Goal: Contribute content: Contribute content

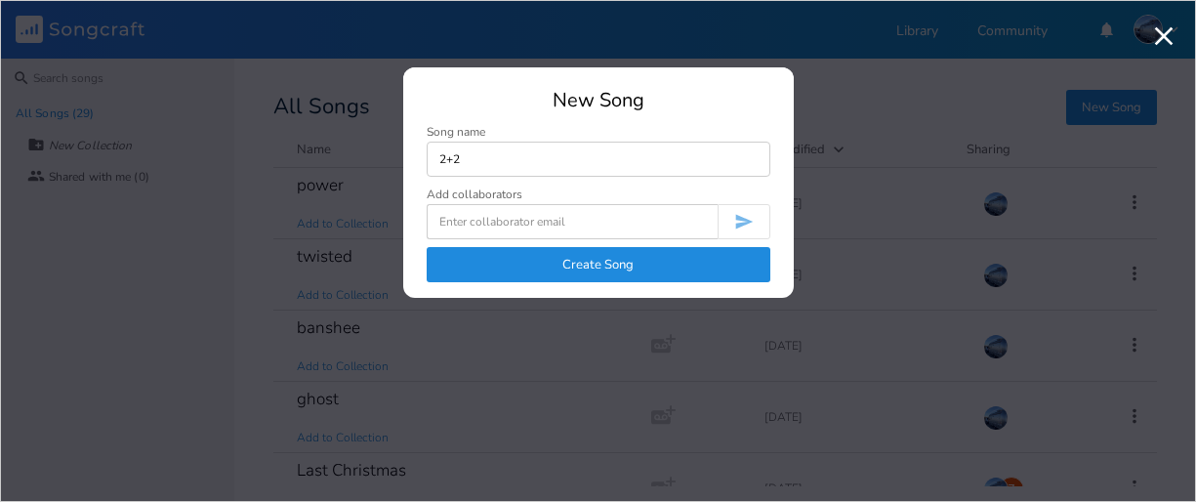
type input "2+2"
click at [578, 272] on button "Create Song" at bounding box center [599, 264] width 344 height 35
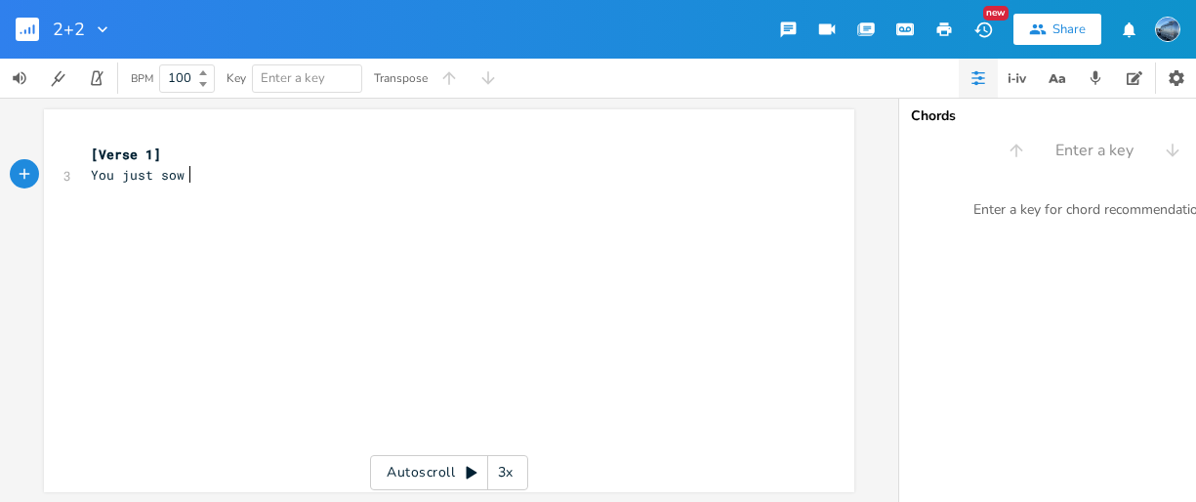
type textarea "You just sow u"
type textarea "how up like it's less than nothing"
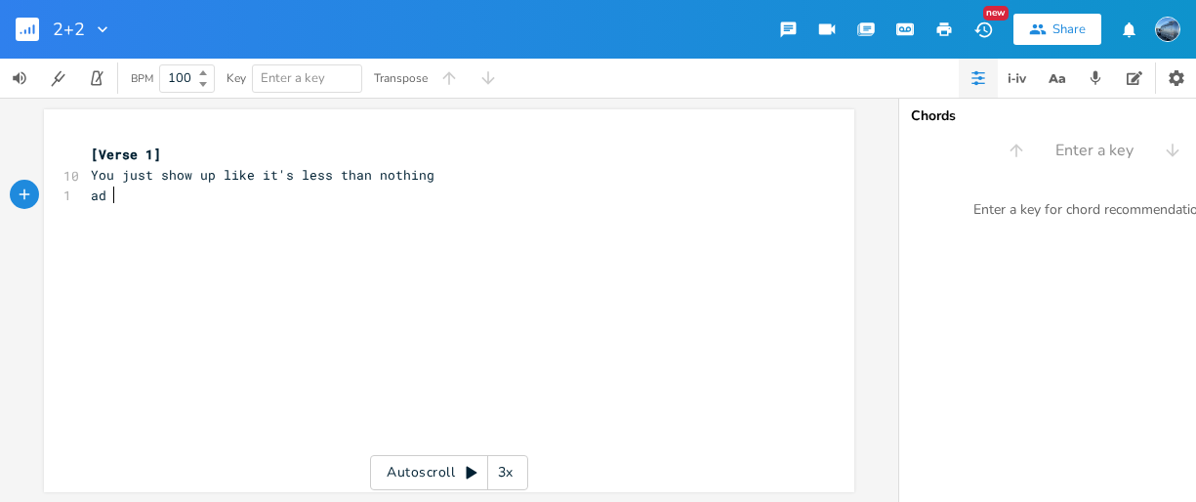
type textarea "ad I"
type textarea "nd I forgot but I was gonna say something"
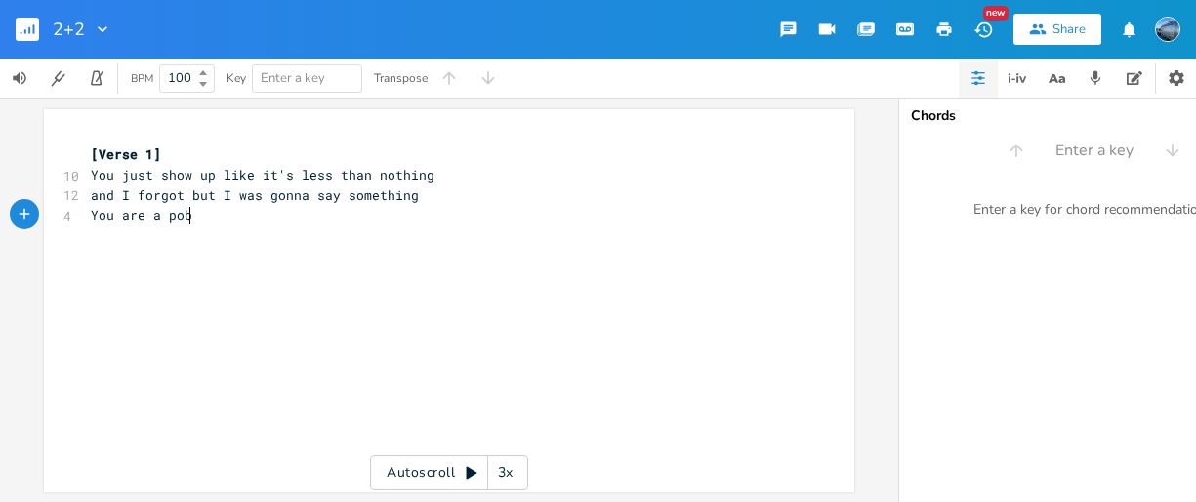
type textarea "You are a pobl"
type textarea "roblem that I can;t"
type textarea "'t keep solving"
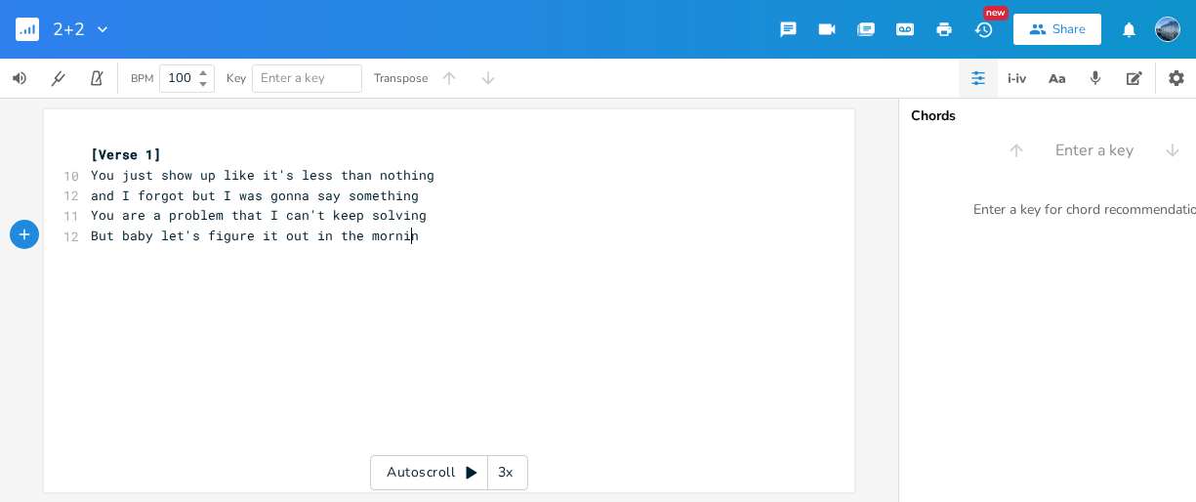
type textarea "But baby let's figure it out in the morning"
type textarea "[PreCg"
type textarea "horus 1]"
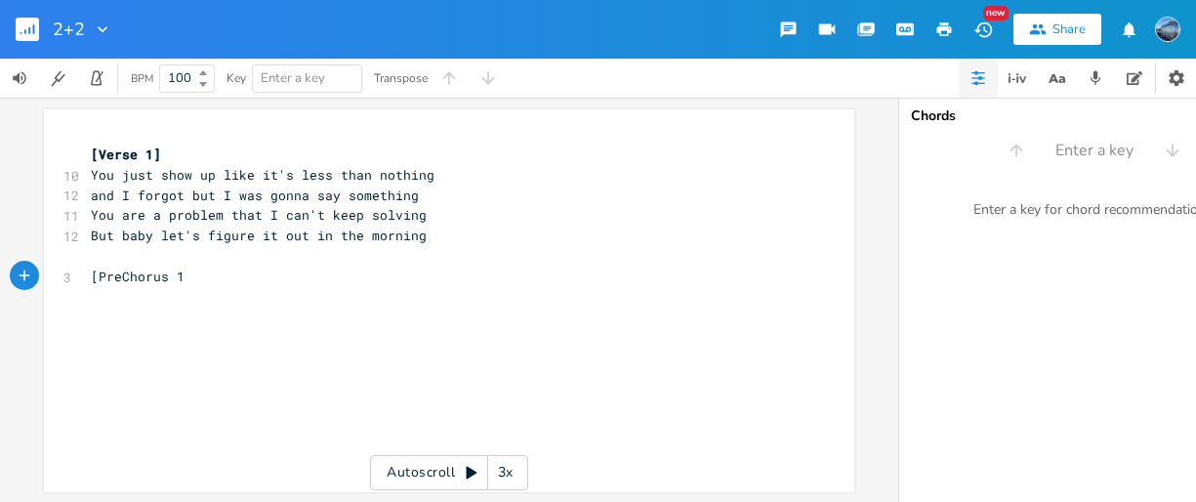
scroll to position [0, 47]
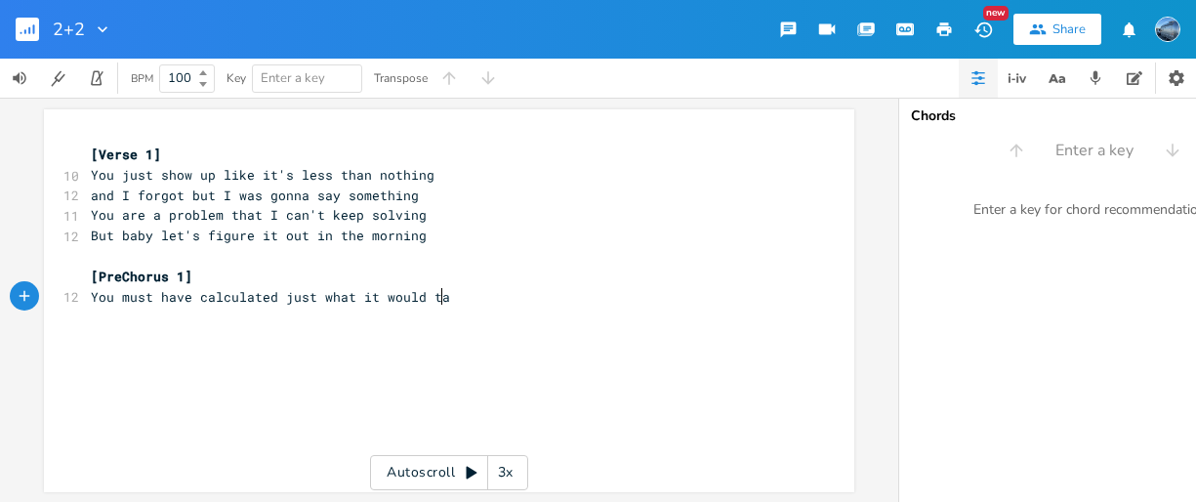
type textarea "You must have calculated just what it would take"
type textarea "to get me back"
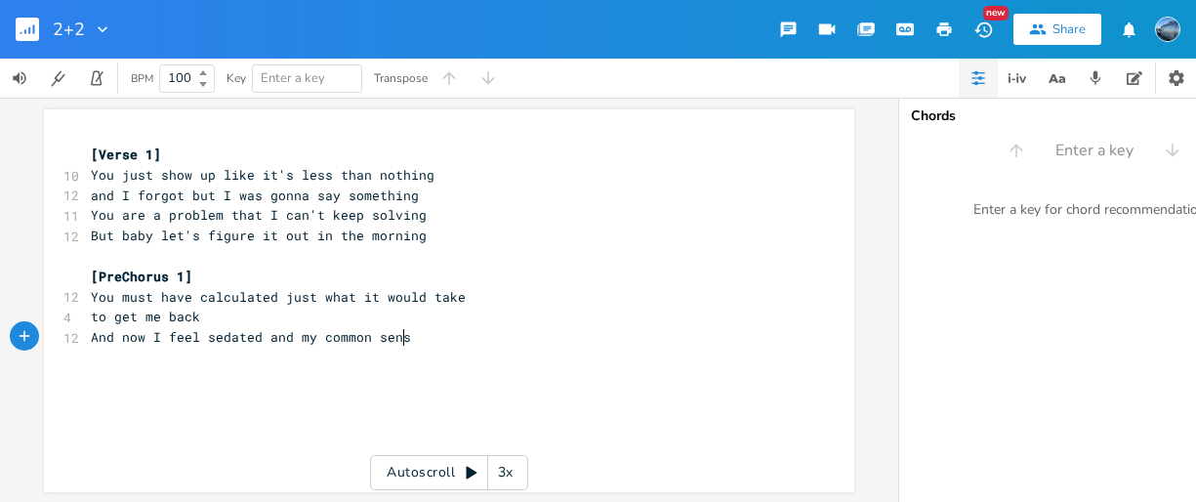
type textarea "And now I feel sedated and my common sense"
type textarea "is out of wack"
type textarea "["
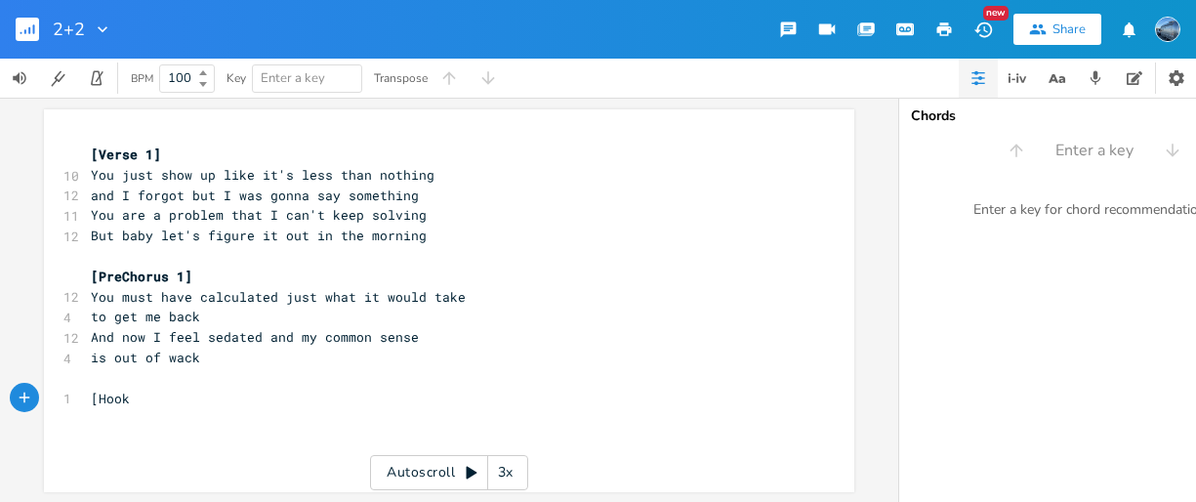
type textarea "Hook]"
type textarea "Then."
type textarea "I see your devil's gi"
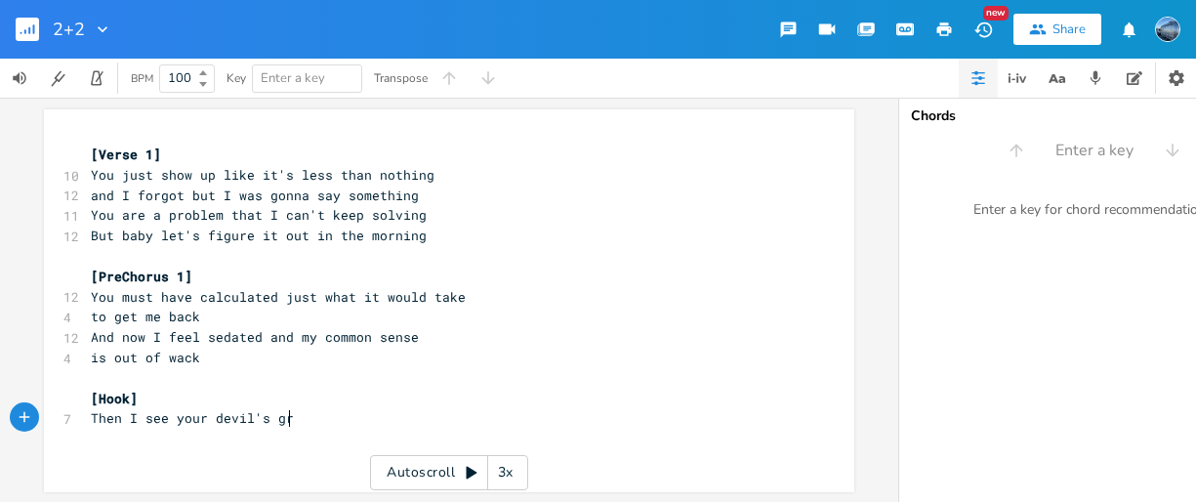
type textarea "rin"
type textarea "And the look in your eyes"
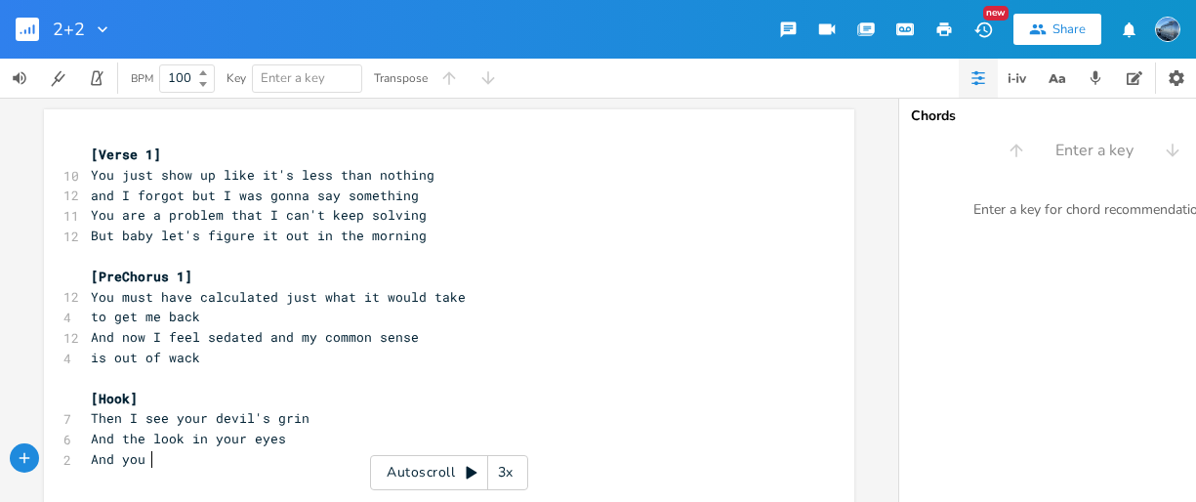
scroll to position [0, 63]
type textarea "And you mix up a concoction that makes me come alive"
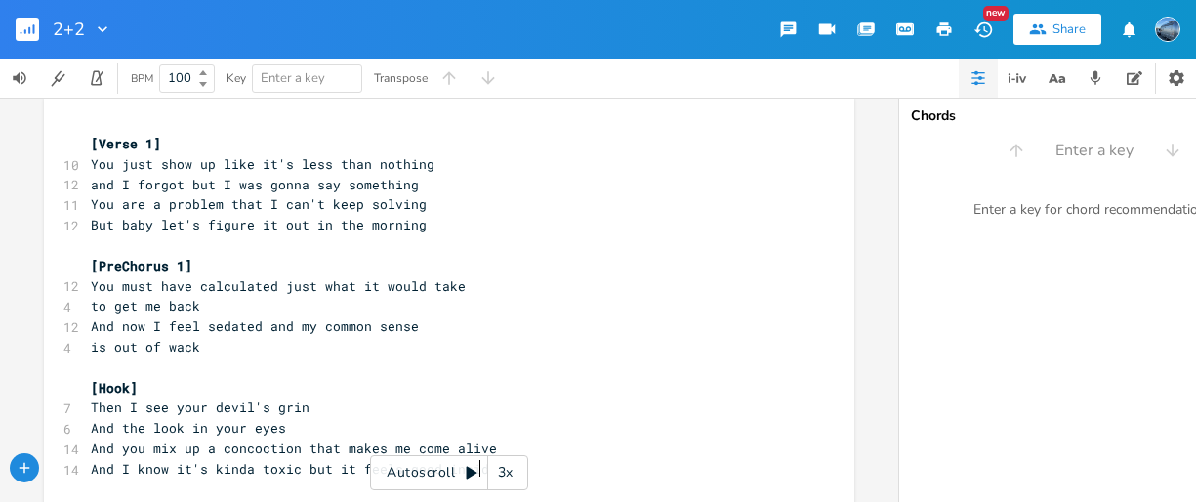
type textarea "And I know it's kinda toxic but it feels good inside"
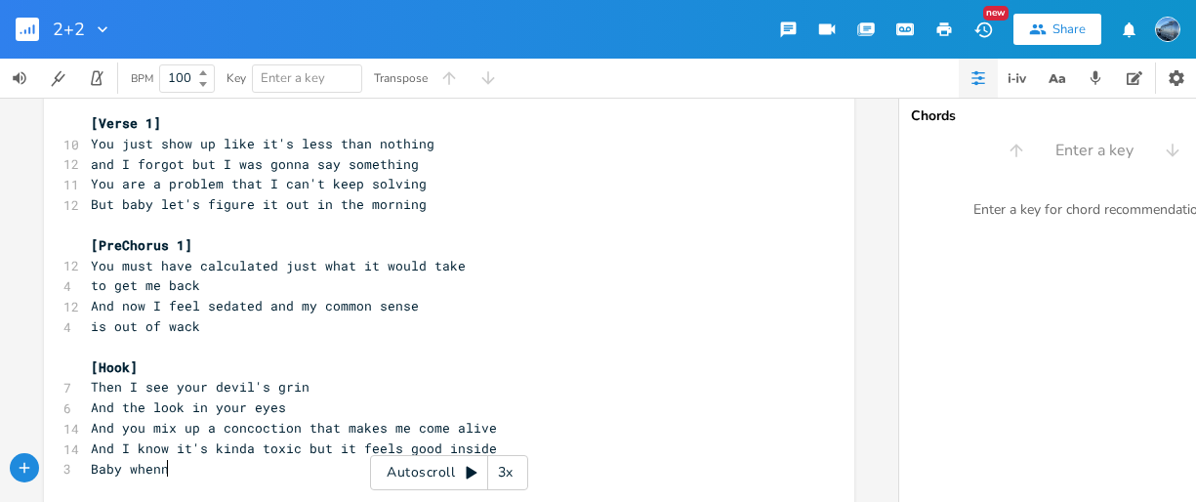
scroll to position [0, 86]
type textarea "Baby whenn w"
type textarea "we get to g"
type textarea "gether 2+2 = 5"
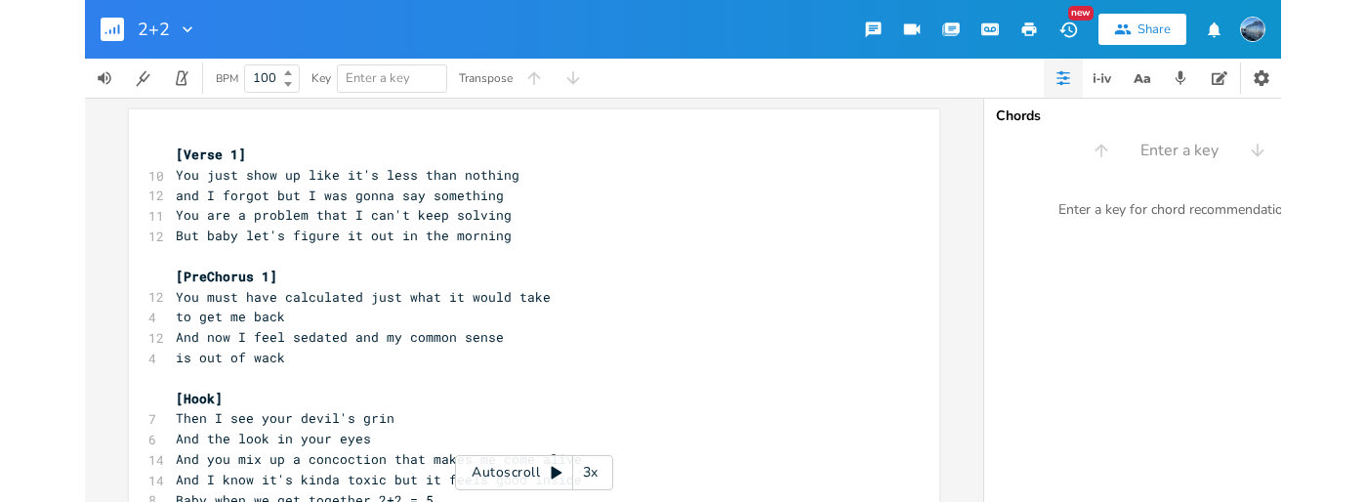
scroll to position [98, 0]
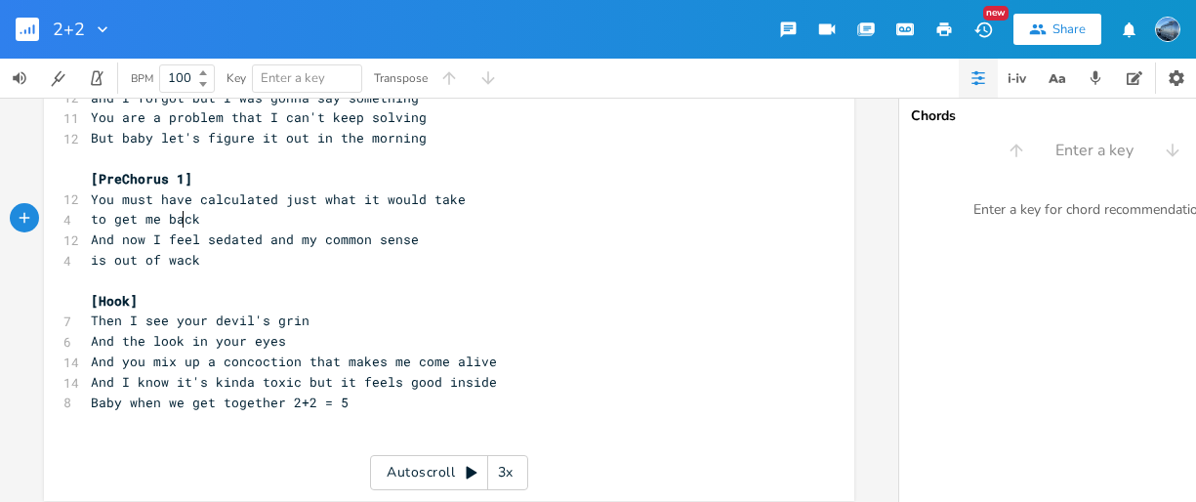
click at [174, 223] on span "to get me back" at bounding box center [145, 219] width 109 height 18
click at [242, 205] on icon "button" at bounding box center [245, 201] width 10 height 8
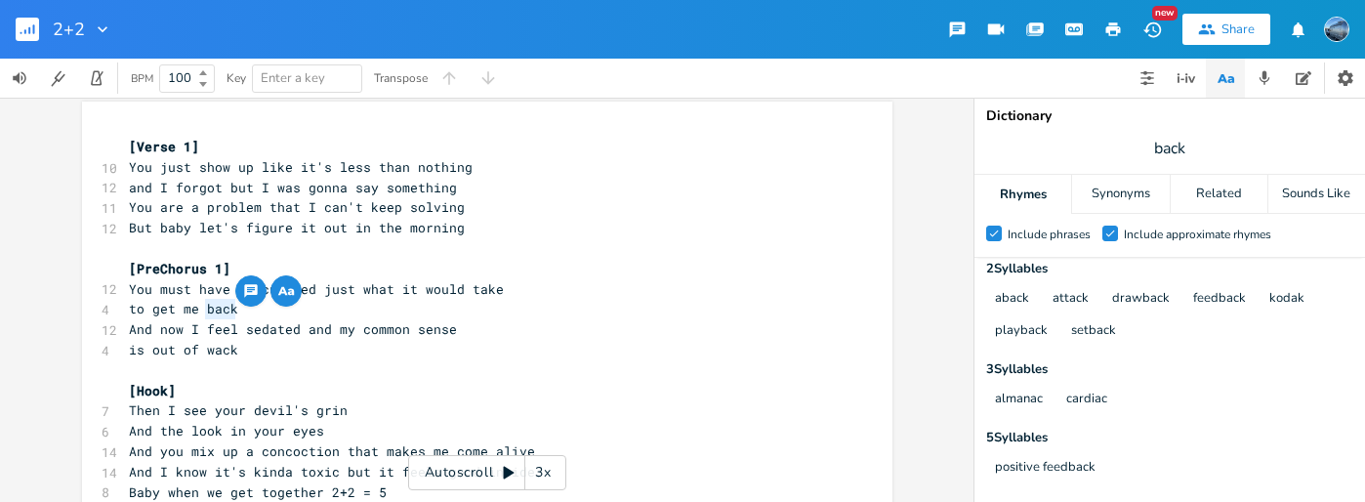
scroll to position [0, 0]
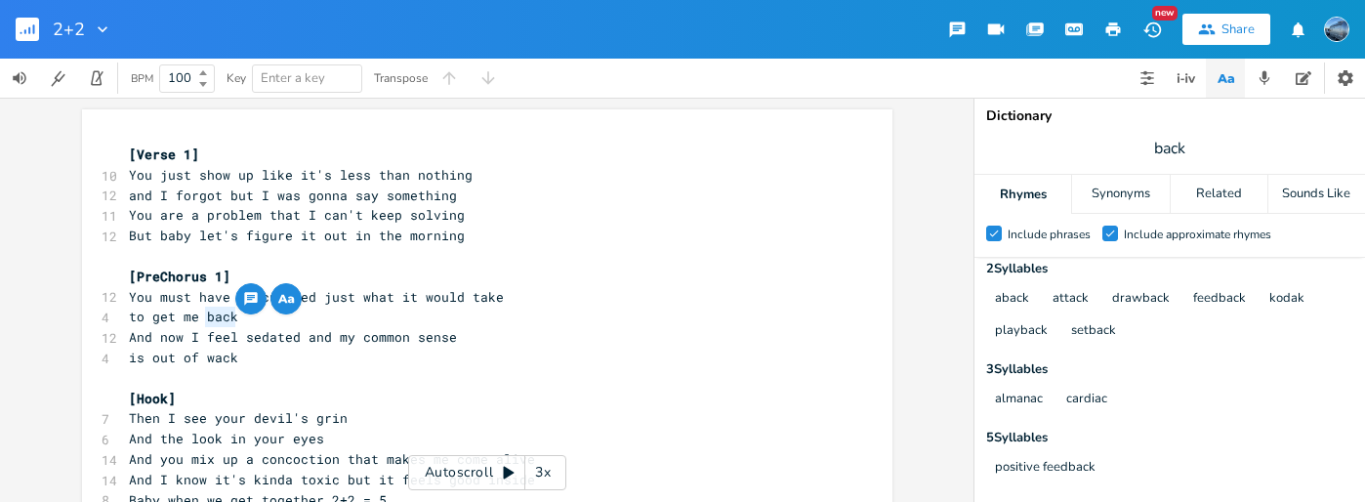
click at [432, 179] on span "You just show up like it's less than nothing" at bounding box center [301, 175] width 344 height 18
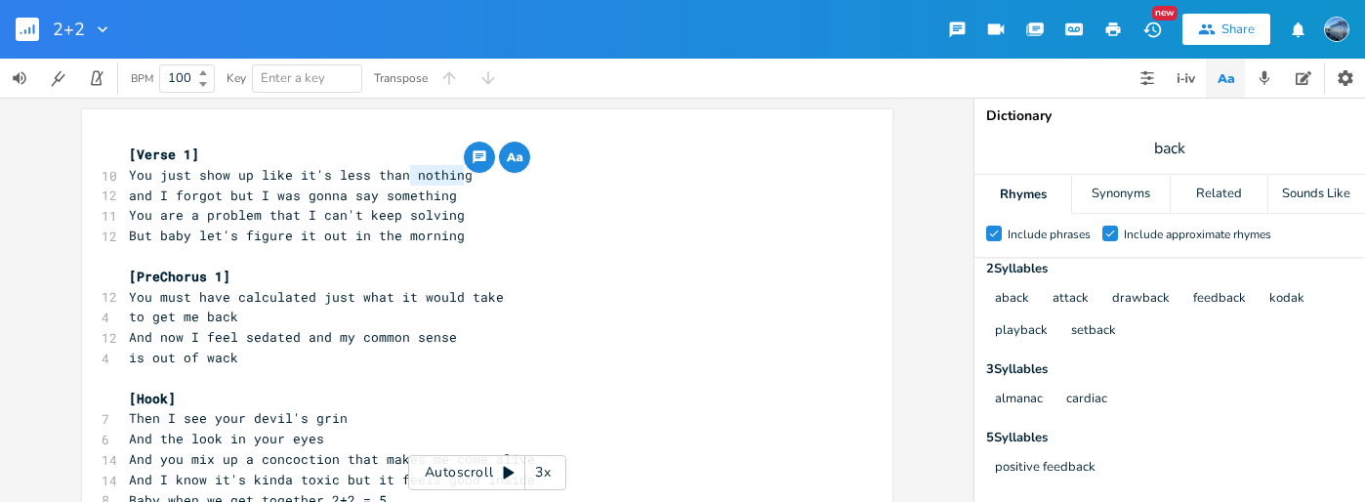
click at [510, 152] on icon "button" at bounding box center [514, 157] width 23 height 23
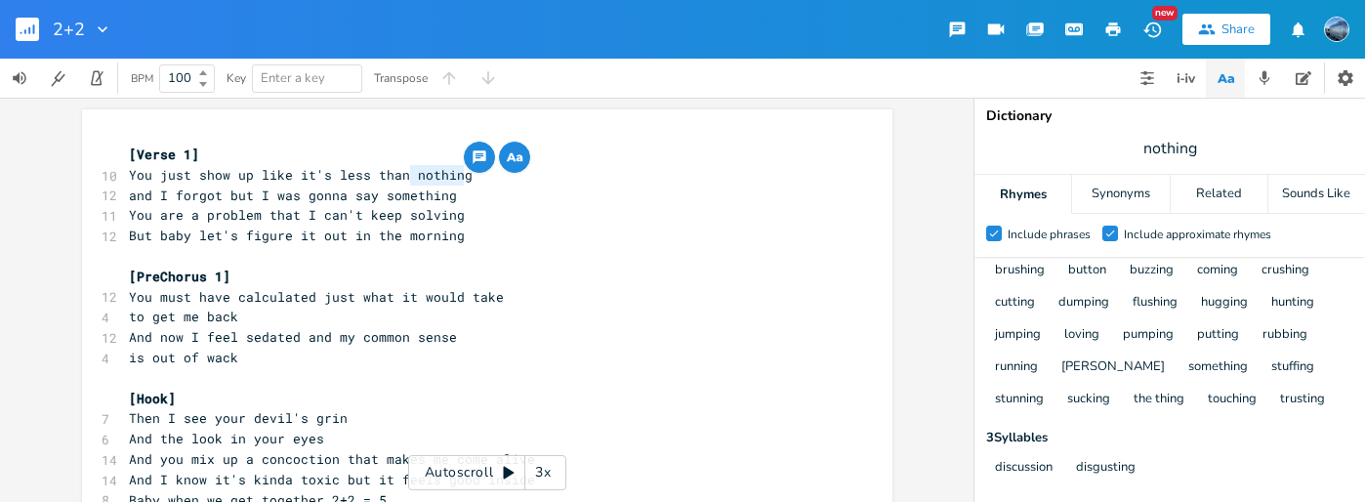
scroll to position [6, 0]
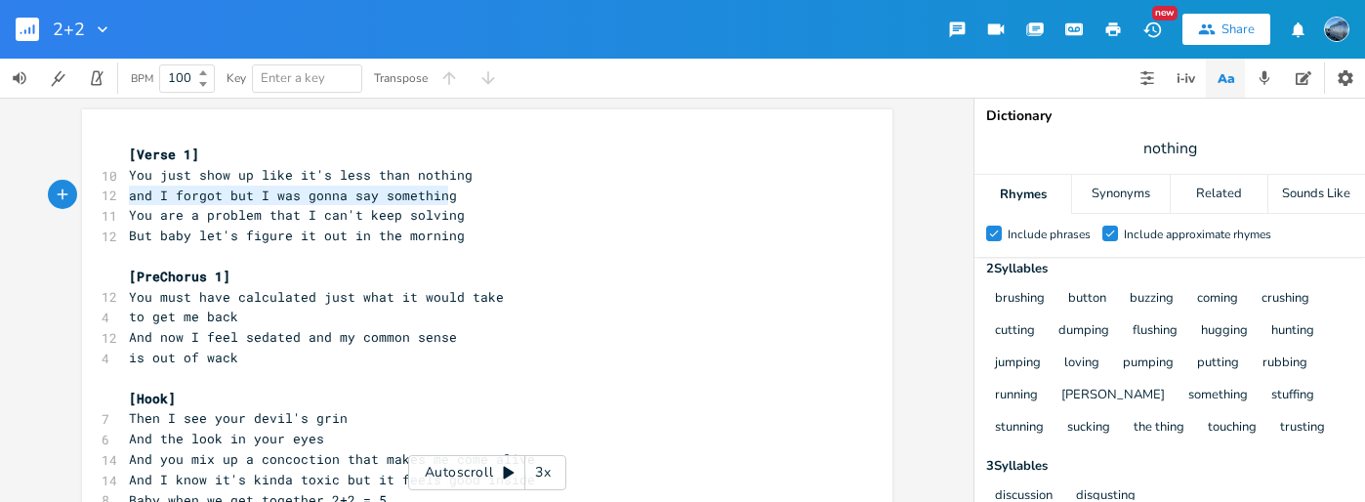
drag, startPoint x: 443, startPoint y: 195, endPoint x: 100, endPoint y: 197, distance: 343.8
click at [125, 197] on div "12 and I forgot but I was gonna say something" at bounding box center [477, 196] width 705 height 21
type textarea "h"
type textarea "Hand me a drink annd yo"
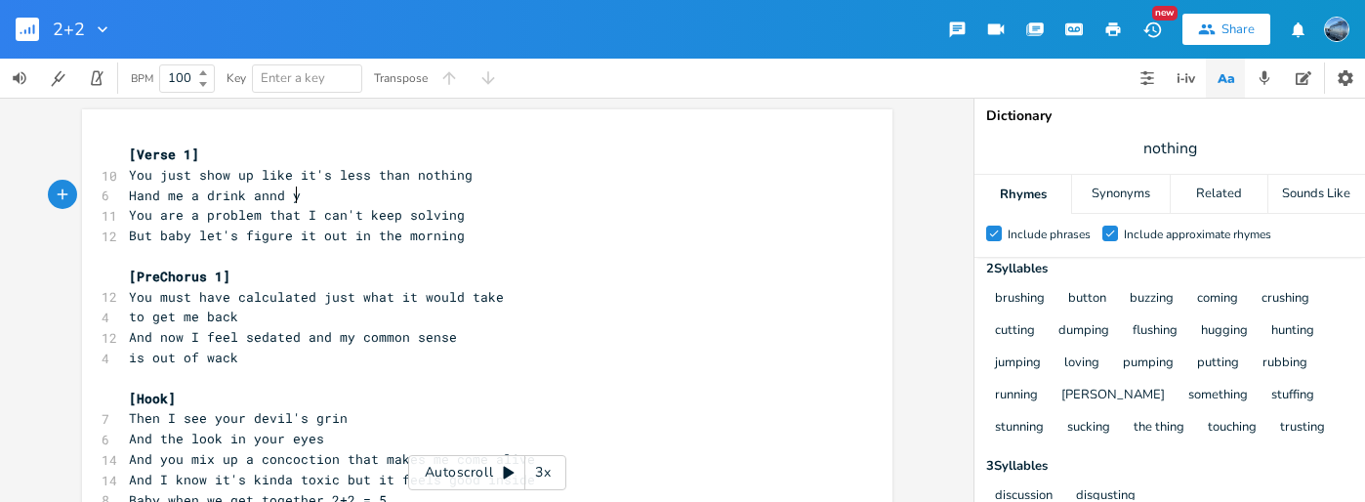
scroll to position [0, 145]
type textarea "d you've got me buzzing"
drag, startPoint x: 293, startPoint y: 337, endPoint x: 150, endPoint y: 338, distance: 142.6
click at [150, 338] on span "And now I feel sedated and my common sense" at bounding box center [293, 337] width 328 height 18
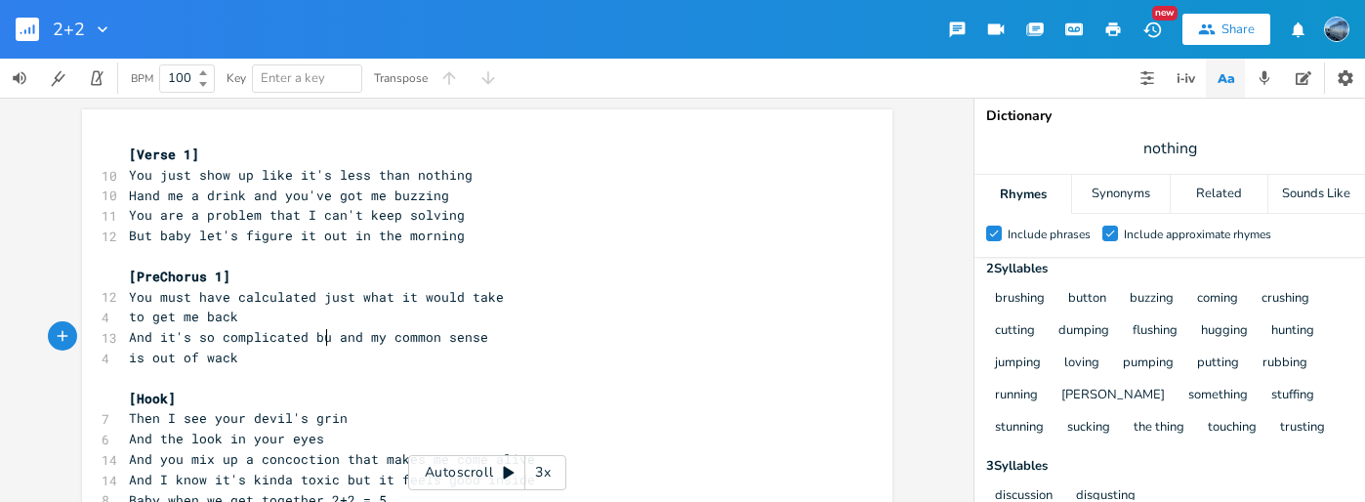
scroll to position [0, 129]
type textarea "it's so complicated but you make it feel"
type textarea "and my common sense"
drag, startPoint x: 629, startPoint y: 337, endPoint x: 463, endPoint y: 335, distance: 166.0
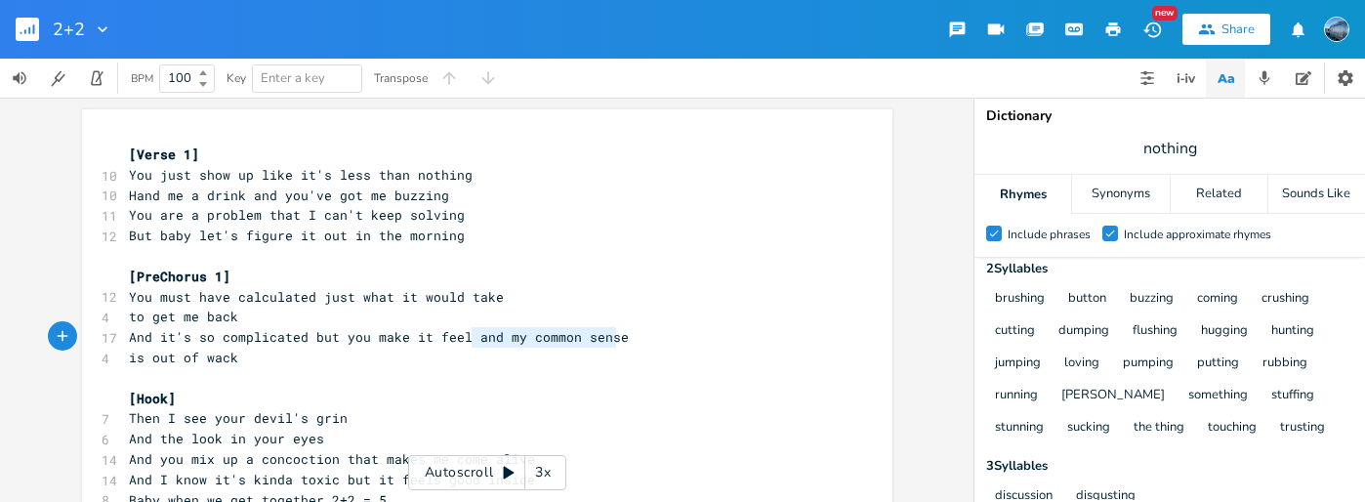
click at [463, 337] on pre "And it's so complicated but you make it feel and my common sense" at bounding box center [477, 337] width 705 height 21
drag, startPoint x: 238, startPoint y: 360, endPoint x: 116, endPoint y: 358, distance: 122.1
click at [116, 358] on div "is out of wack xxxxxxxxxx [Verse 1] 10 You just show up like it's less than not…" at bounding box center [487, 353] width 811 height 489
type textarea "like it's on track"
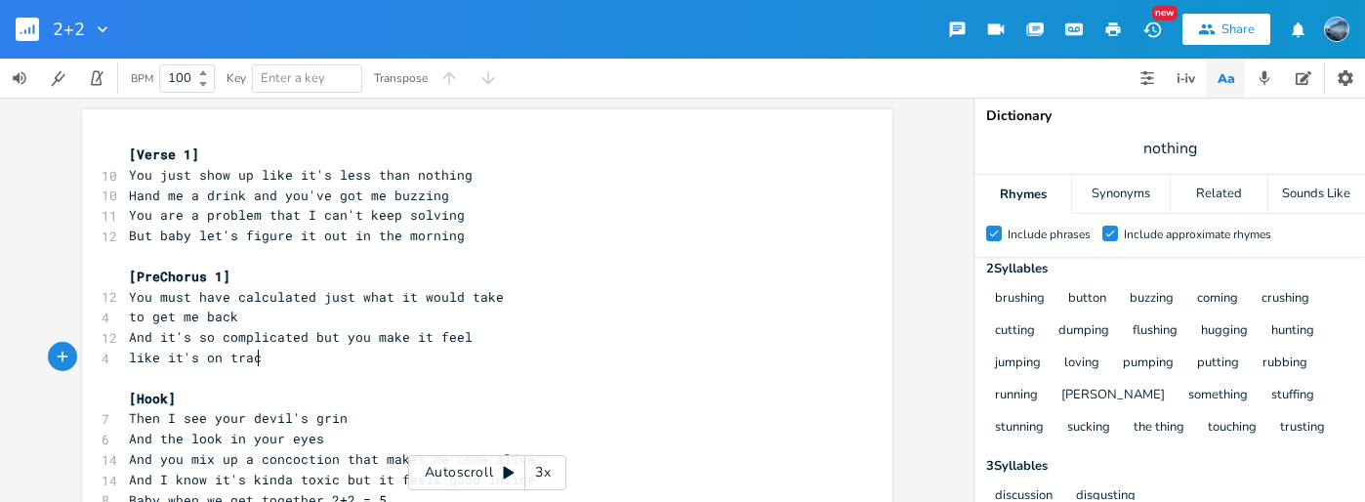
scroll to position [0, 89]
click at [421, 337] on span "And it's so complicated but you make it feel" at bounding box center [301, 337] width 344 height 18
type textarea "me"
click at [244, 356] on span "like it's on track" at bounding box center [199, 358] width 141 height 18
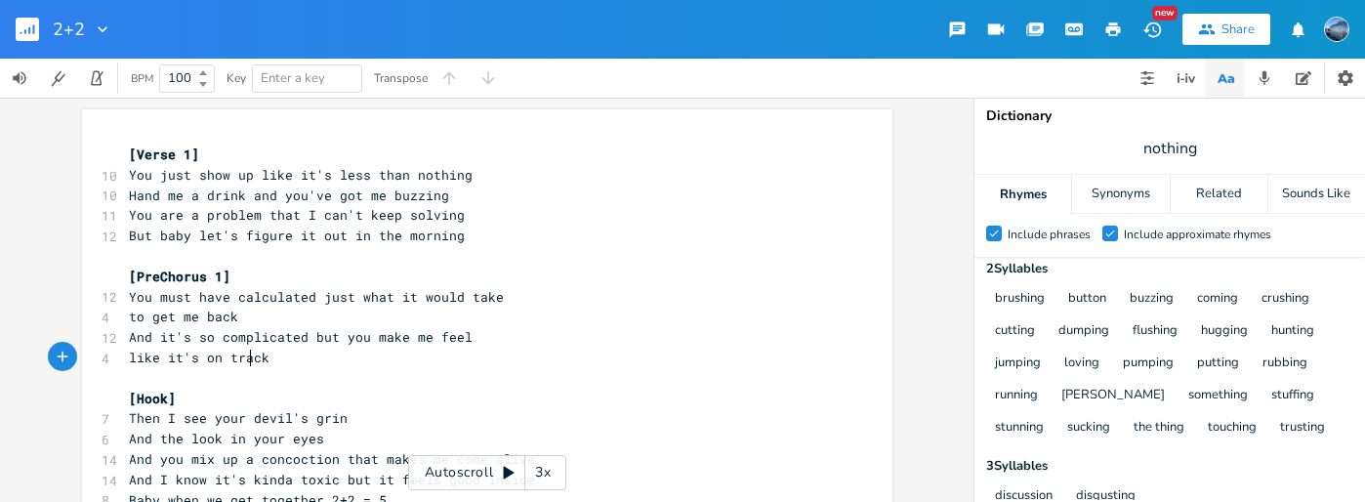
click at [244, 356] on span "like it's on track" at bounding box center [199, 358] width 141 height 18
type textarea "track"
click at [318, 339] on icon "button" at bounding box center [321, 341] width 6 height 7
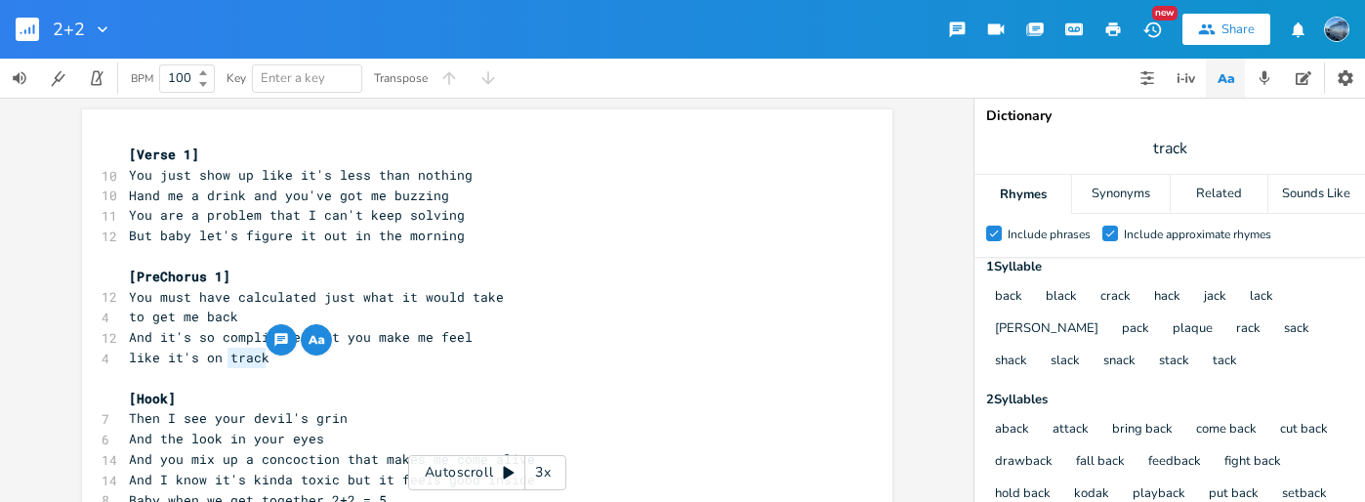
scroll to position [0, 0]
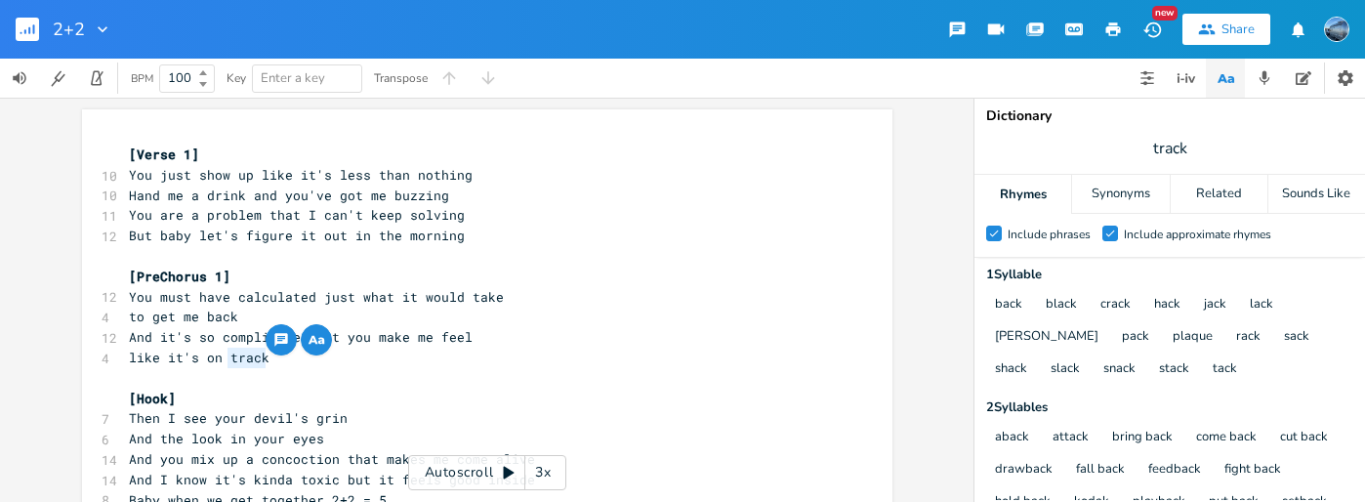
click at [491, 304] on pre "You must have calculated just what it would take" at bounding box center [477, 297] width 705 height 21
click at [221, 317] on span "to get me back" at bounding box center [183, 317] width 109 height 18
type textarea "back"
click at [221, 317] on span "to get me back" at bounding box center [183, 317] width 109 height 18
click at [278, 295] on icon "button" at bounding box center [283, 299] width 10 height 8
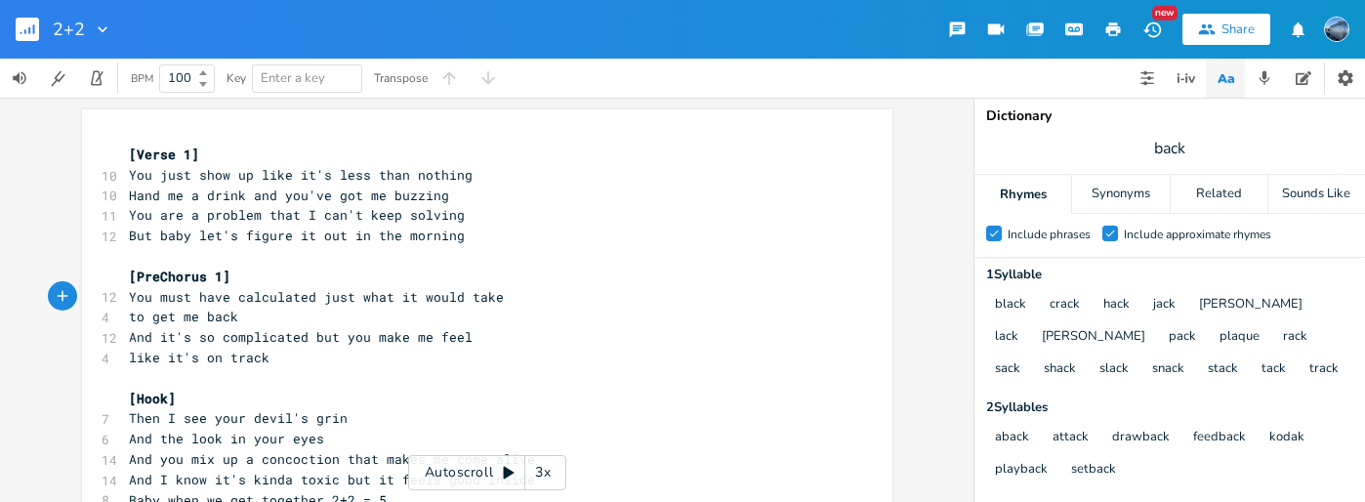
click at [456, 307] on pre "to get me back" at bounding box center [477, 317] width 705 height 21
drag, startPoint x: 248, startPoint y: 313, endPoint x: 116, endPoint y: 318, distance: 132.0
click at [116, 319] on div "to get me back xxxxxxxxxx [Verse 1] 10 You just show up like it's less than not…" at bounding box center [487, 353] width 811 height 489
type textarea "to let you stay"
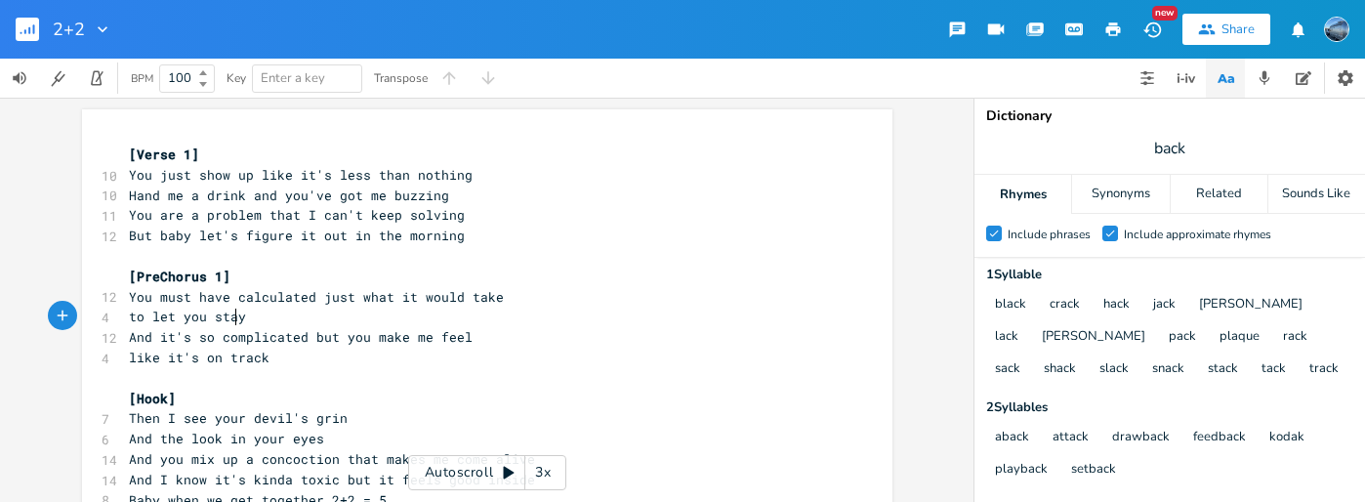
click at [226, 324] on span "to let you stay" at bounding box center [187, 317] width 117 height 18
click at [285, 300] on icon "button" at bounding box center [290, 299] width 10 height 8
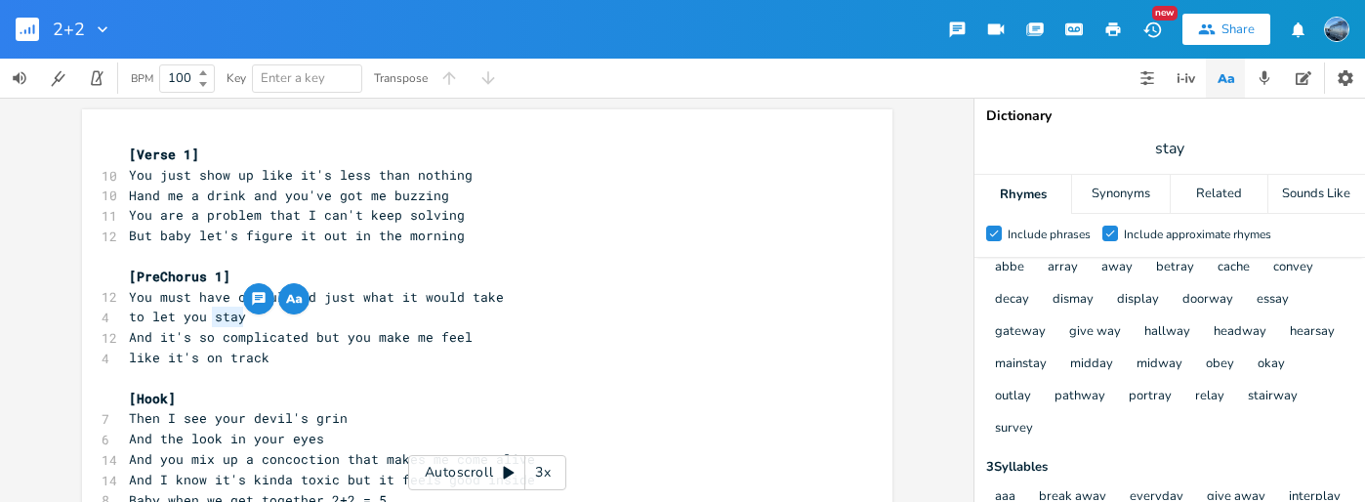
scroll to position [231, 0]
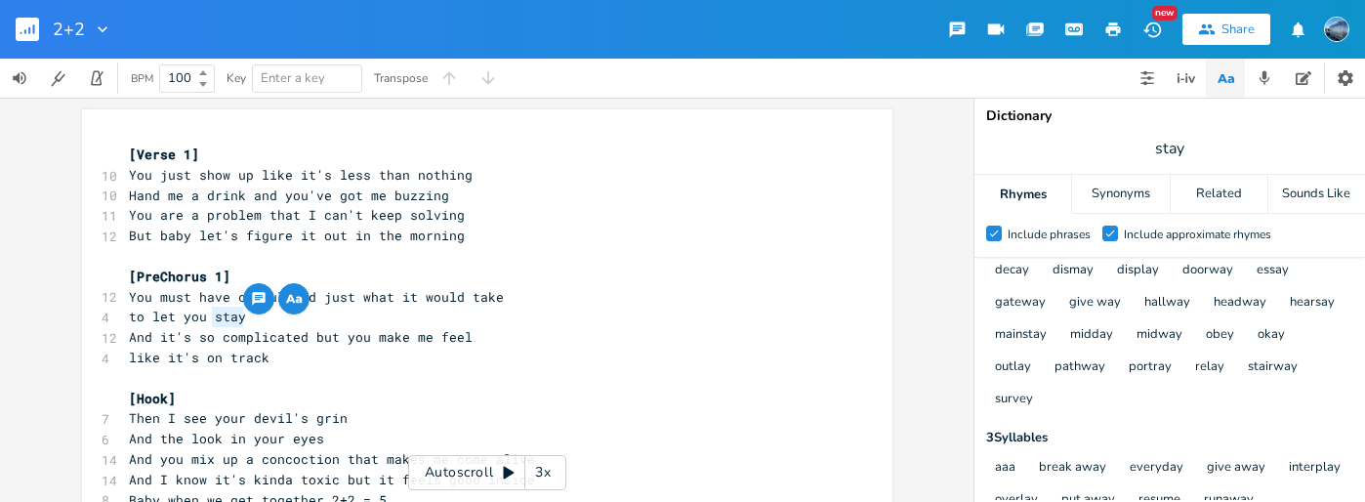
type textarea "And it's so complicated"
click at [296, 328] on pre "And it's so complicated but you make me feel" at bounding box center [477, 337] width 705 height 21
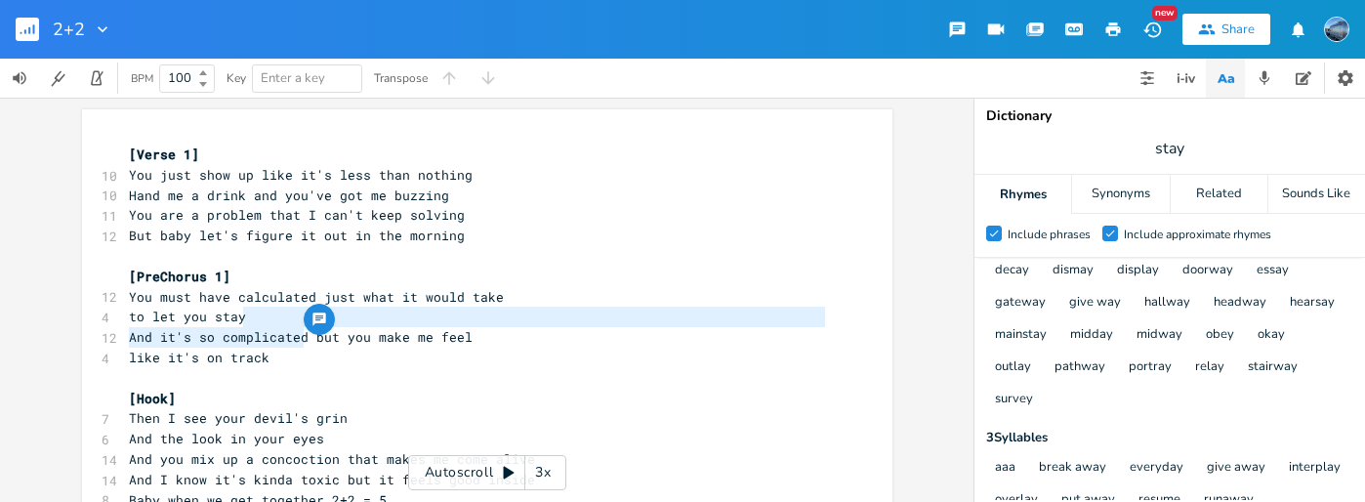
click at [212, 318] on span "to let you stay" at bounding box center [187, 317] width 117 height 18
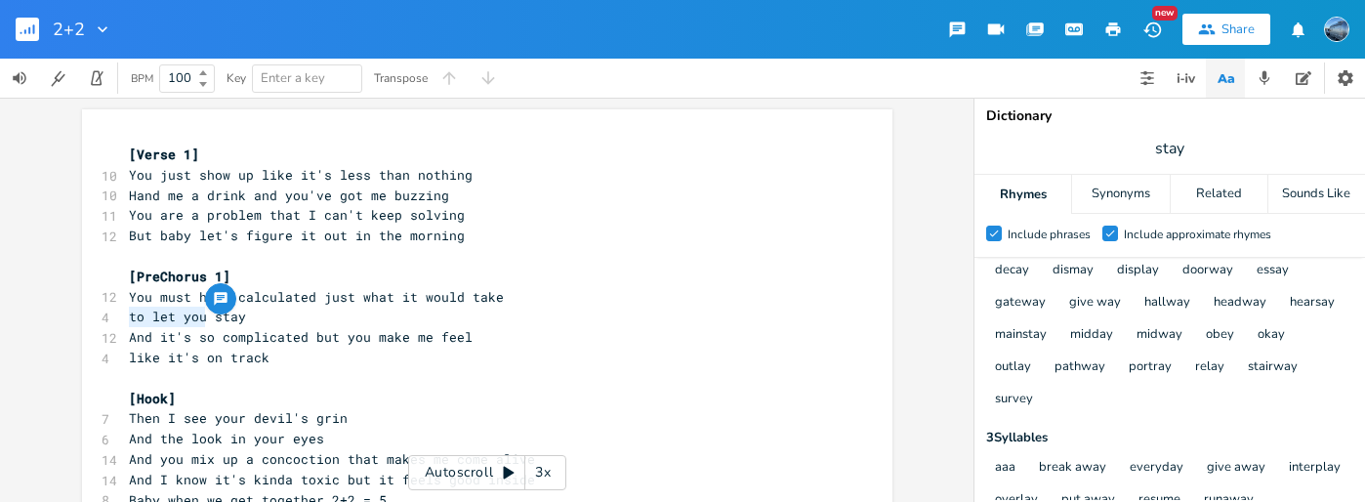
drag, startPoint x: 201, startPoint y: 318, endPoint x: 102, endPoint y: 323, distance: 99.7
click at [125, 324] on div "4 to let you stay" at bounding box center [477, 317] width 705 height 21
type textarea "to make me"
click at [476, 299] on span "You must have calculated just what it would take" at bounding box center [316, 297] width 375 height 18
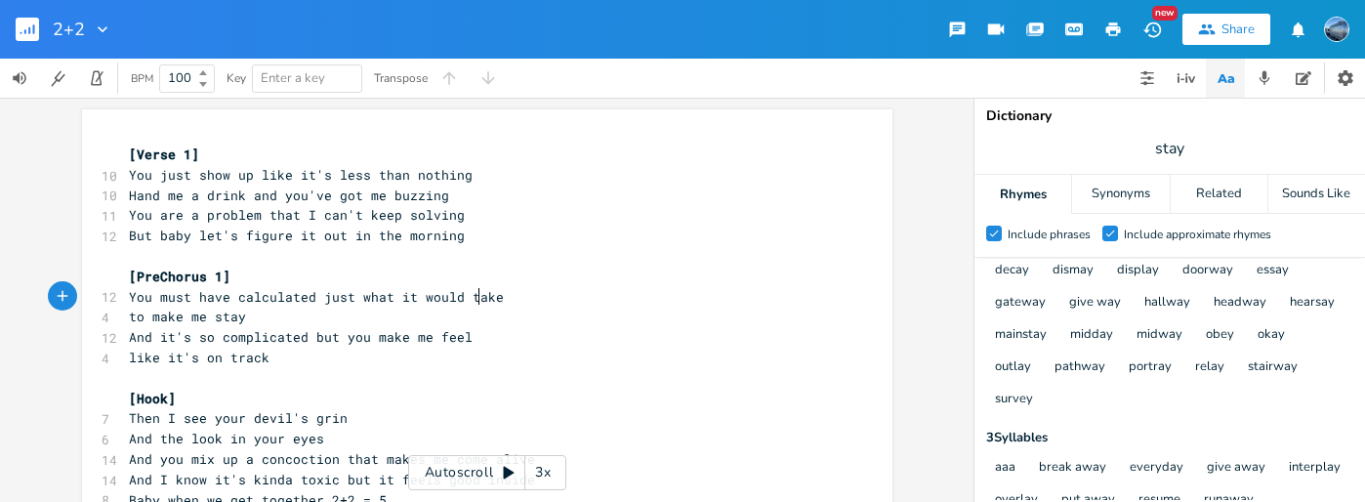
click at [476, 299] on span "You must have calculated just what it would take" at bounding box center [316, 297] width 375 height 18
type textarea "take"
click at [548, 276] on icon "button" at bounding box center [544, 279] width 23 height 23
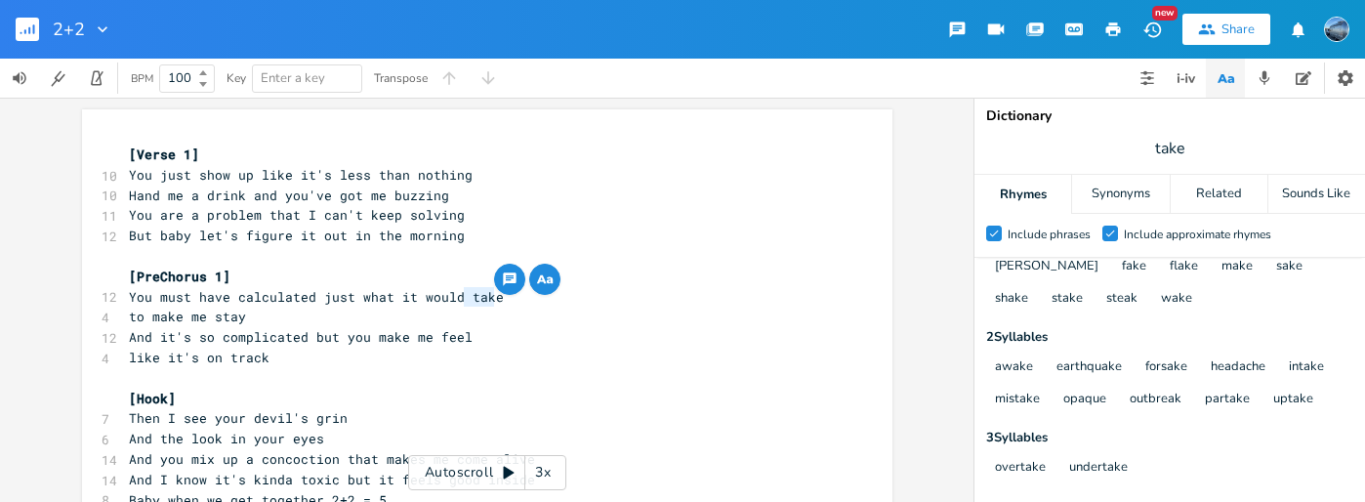
scroll to position [0, 0]
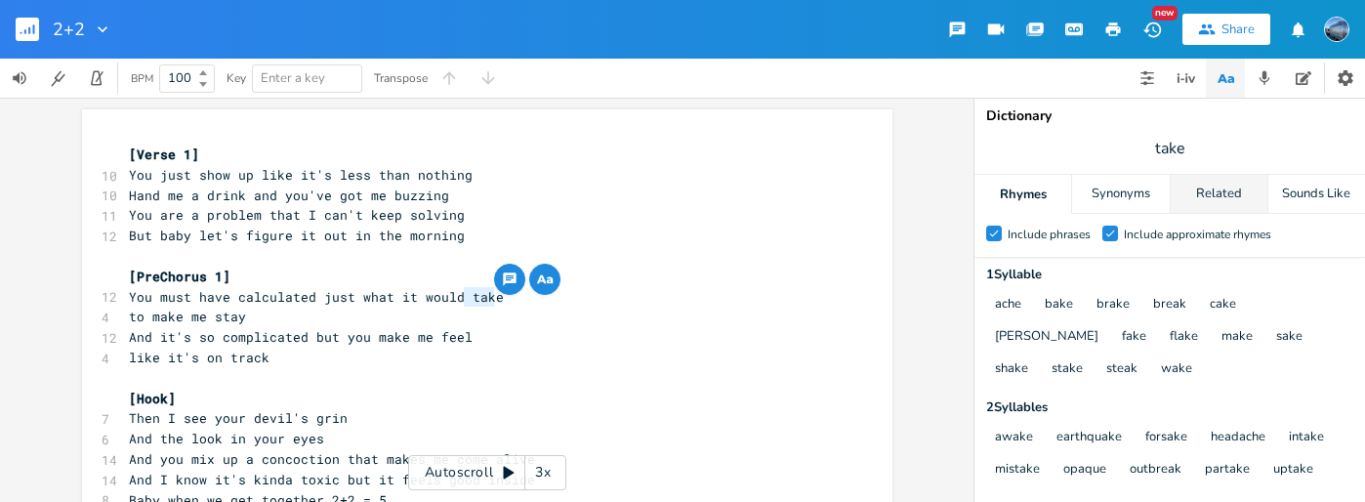
click at [1195, 196] on div "Related" at bounding box center [1219, 194] width 97 height 39
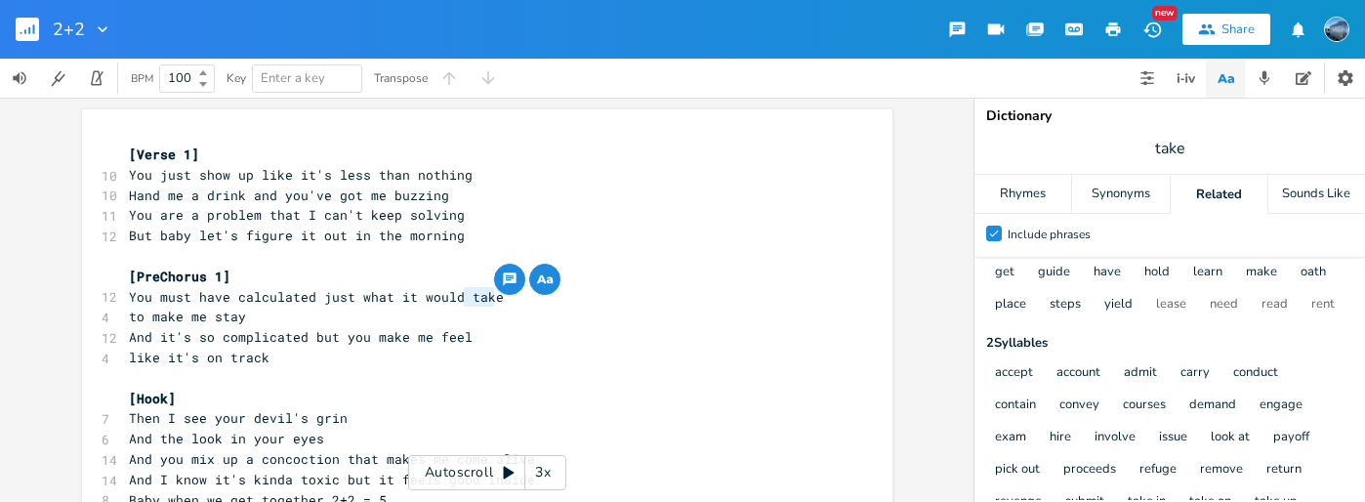
scroll to position [87, 0]
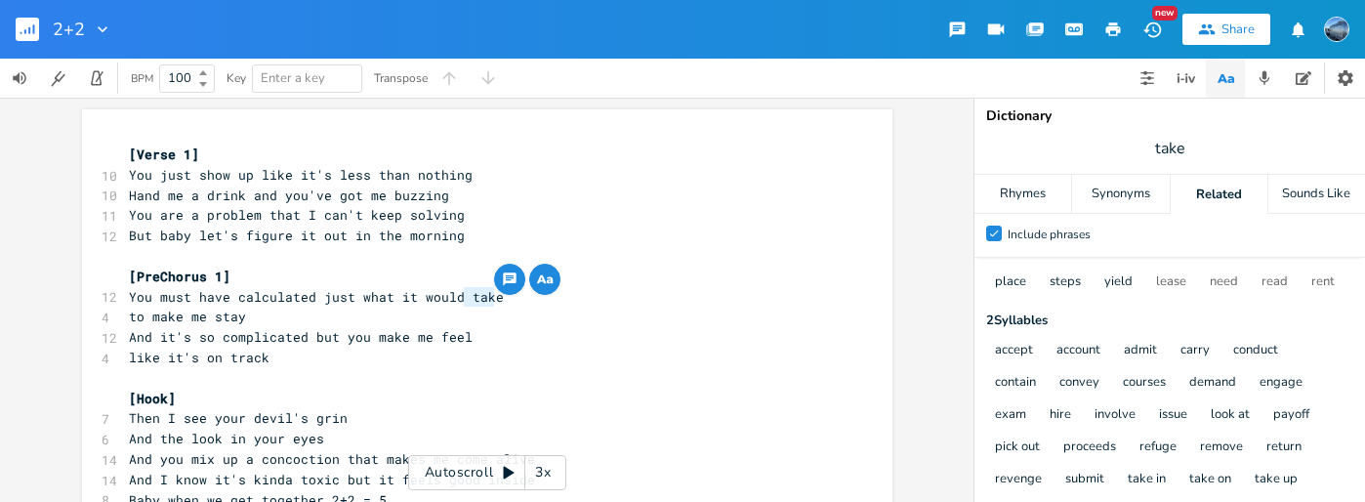
click at [301, 311] on pre "to make me stay" at bounding box center [477, 317] width 705 height 21
drag, startPoint x: 258, startPoint y: 318, endPoint x: 106, endPoint y: 316, distance: 151.4
click at [106, 316] on div "to make me stay xxxxxxxxxx [Verse 1] 10 You just show up like it's less than no…" at bounding box center [487, 353] width 811 height 489
type textarea "to get me back"
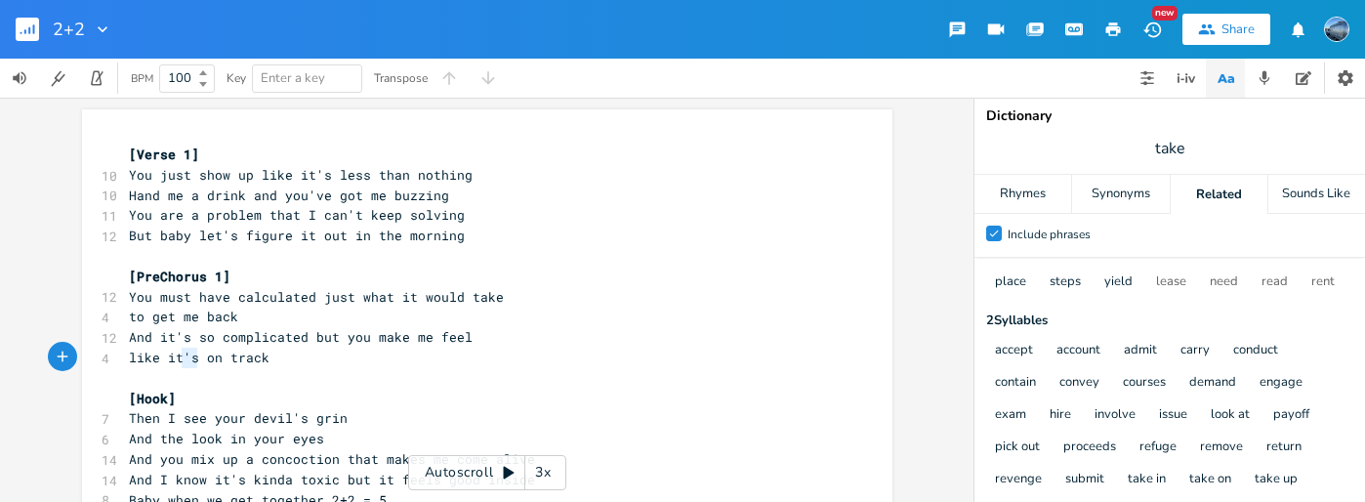
type textarea "t's"
drag, startPoint x: 191, startPoint y: 360, endPoint x: 166, endPoint y: 361, distance: 25.4
click at [166, 361] on span "like it's on track" at bounding box center [199, 358] width 141 height 18
type textarea "we're o"
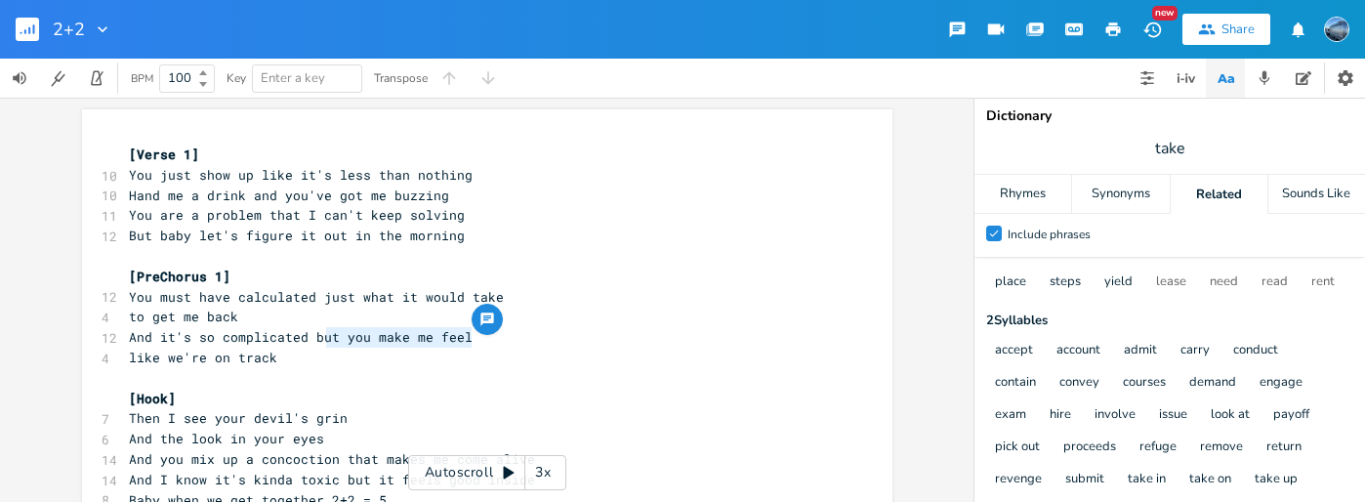
drag, startPoint x: 474, startPoint y: 330, endPoint x: 319, endPoint y: 339, distance: 154.6
click at [319, 339] on pre "And it's so complicated but you make me feel" at bounding box center [477, 337] width 705 height 21
type textarea "ut"
type textarea "t when you're not here"
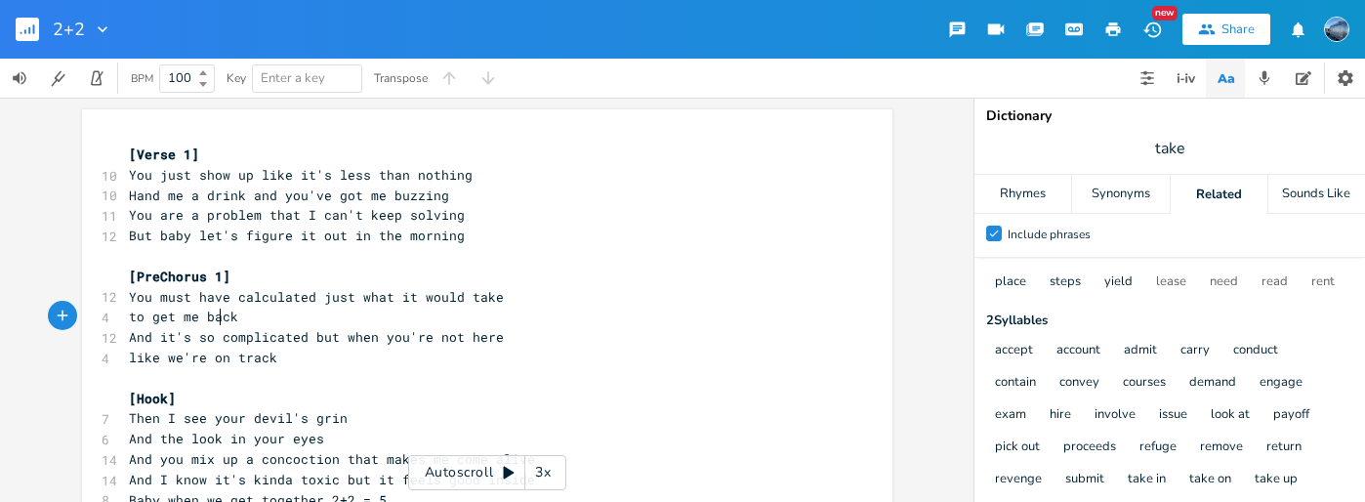
click at [217, 312] on span "to get me back" at bounding box center [183, 317] width 109 height 18
type textarea "back"
click at [286, 296] on icon "button" at bounding box center [285, 298] width 23 height 23
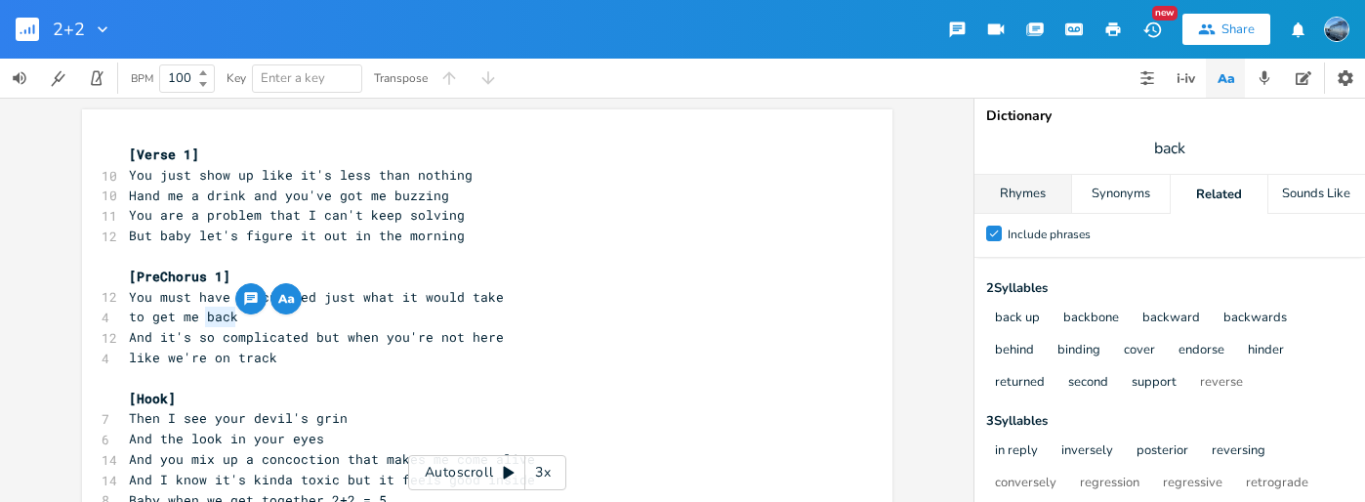
click at [1032, 193] on div "Rhymes" at bounding box center [1023, 194] width 97 height 39
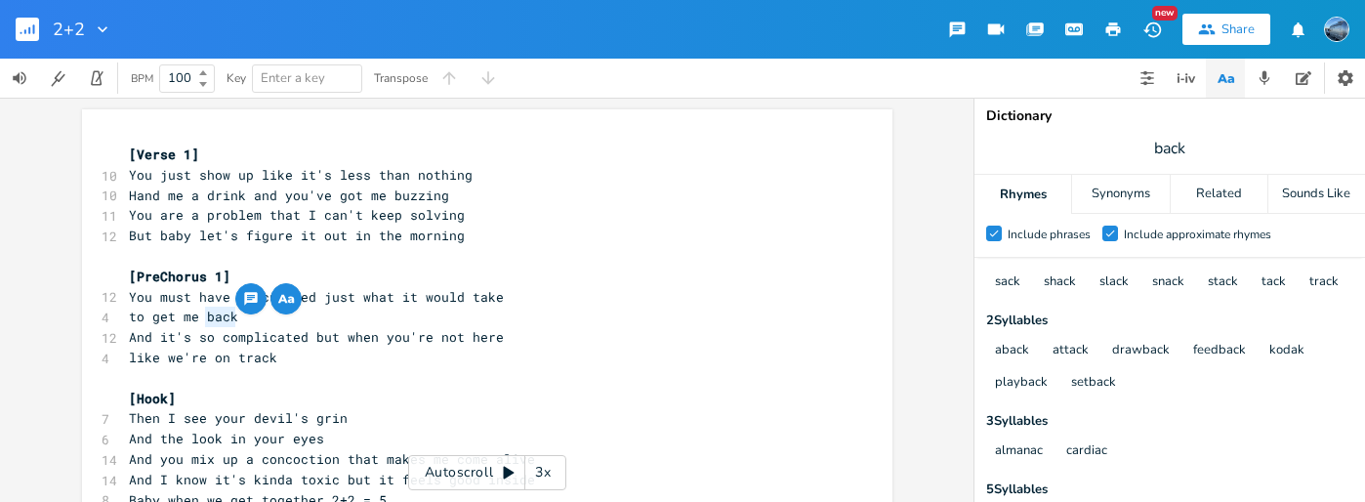
scroll to position [0, 0]
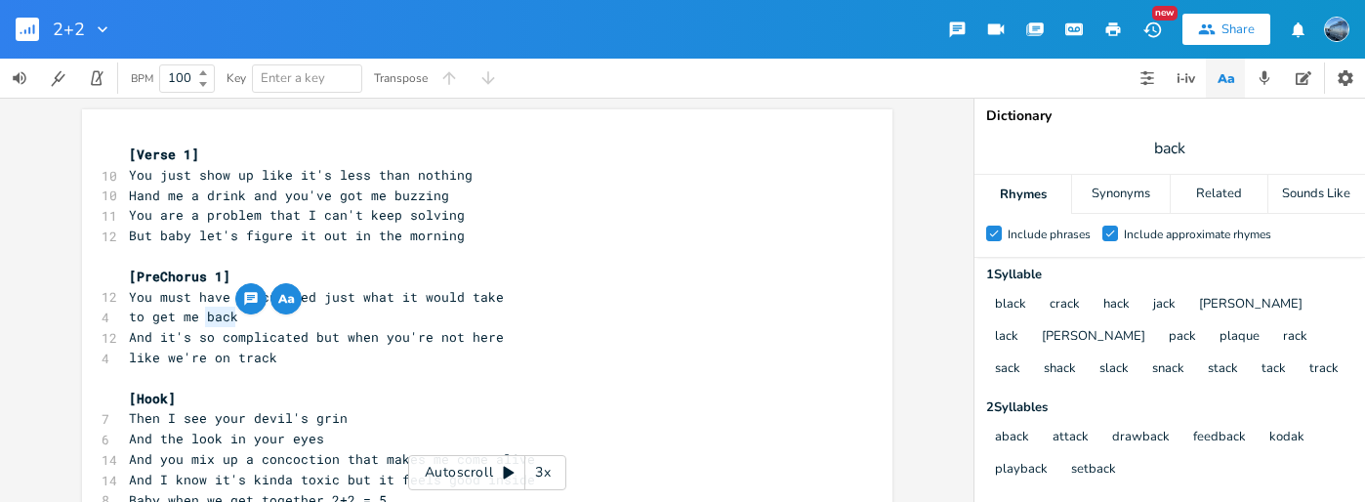
click at [321, 349] on pre "like we're on track" at bounding box center [477, 358] width 705 height 21
type textarea "we're on track"
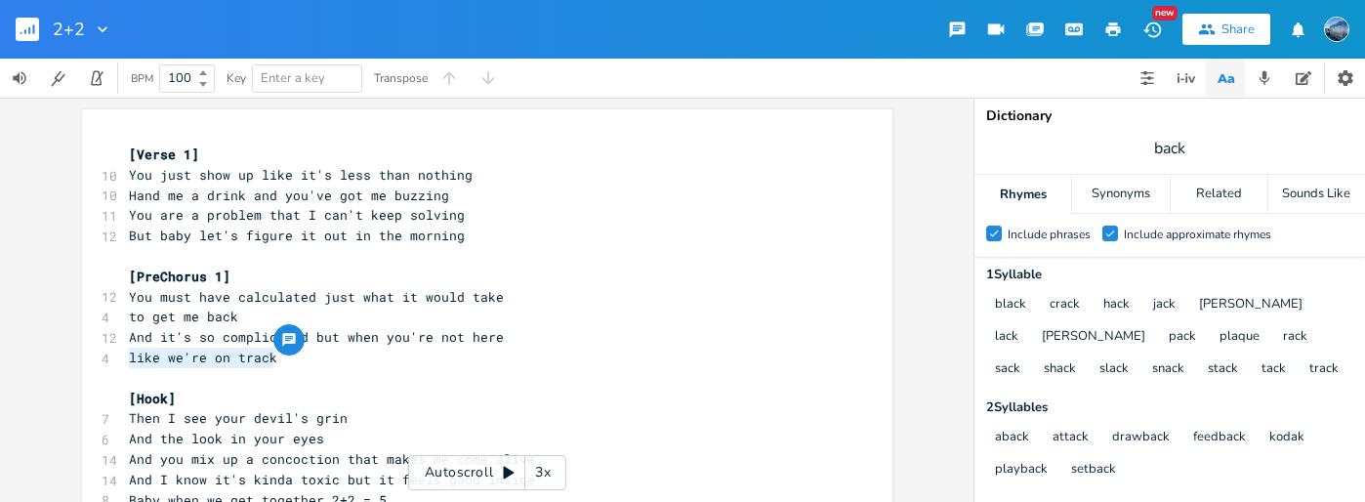
drag, startPoint x: 282, startPoint y: 353, endPoint x: 91, endPoint y: 356, distance: 191.4
click at [91, 356] on div "like we're on track xxxxxxxxxx [Verse 1] 10 You just show up like it's less tha…" at bounding box center [487, 353] width 811 height 489
type textarea "I got o"
type textarea "off track"
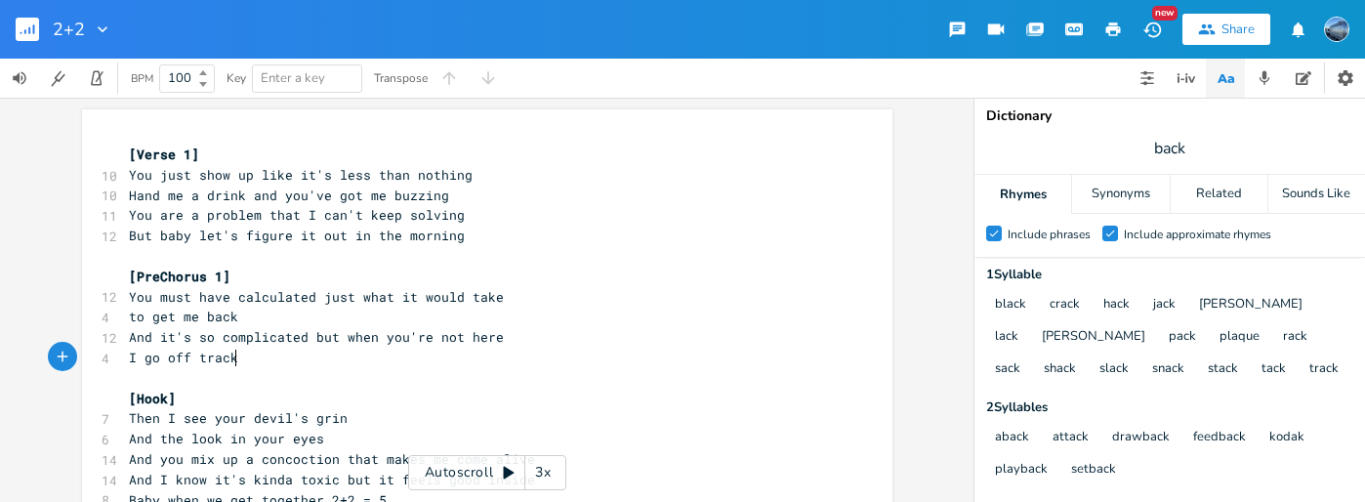
type textarea "track"
drag, startPoint x: 259, startPoint y: 356, endPoint x: 120, endPoint y: 363, distance: 138.9
click at [125, 363] on pre "I go off track" at bounding box center [477, 358] width 705 height 21
type textarea "Im"
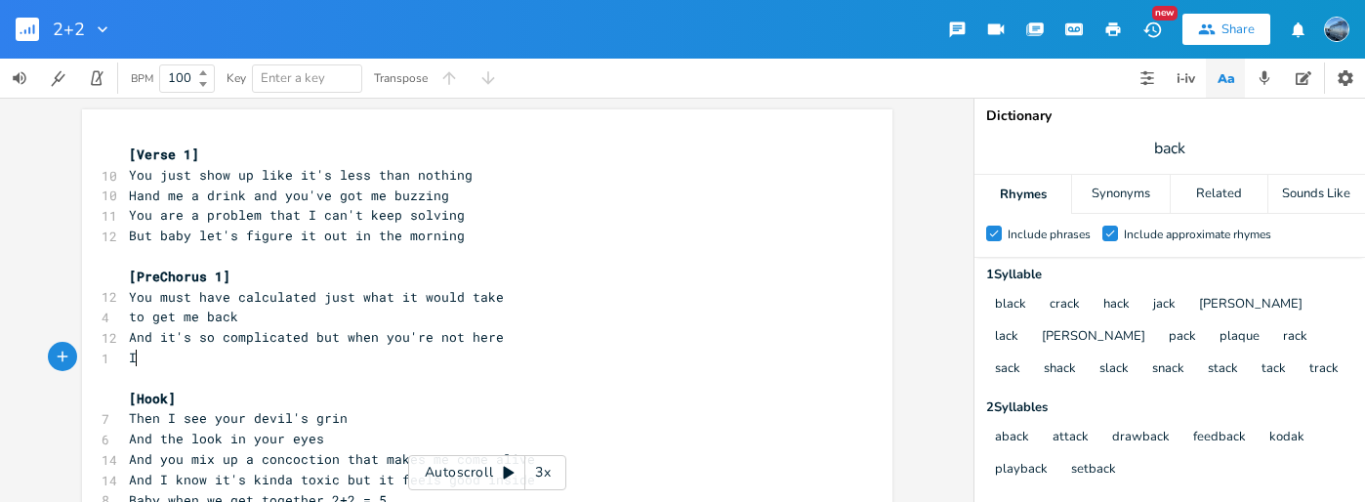
type textarea ";"
type textarea "'m ot"
type textarea "not complete"
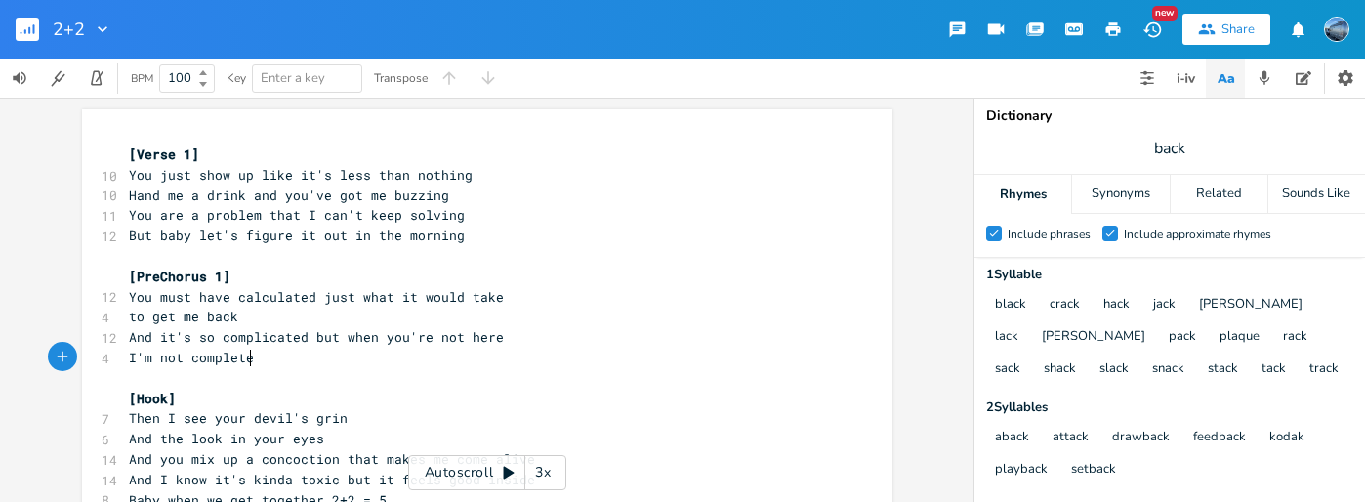
scroll to position [0, 75]
click at [230, 363] on span "I'm not complete" at bounding box center [191, 358] width 125 height 18
type textarea "complete"
click at [300, 339] on icon "button" at bounding box center [300, 339] width 23 height 23
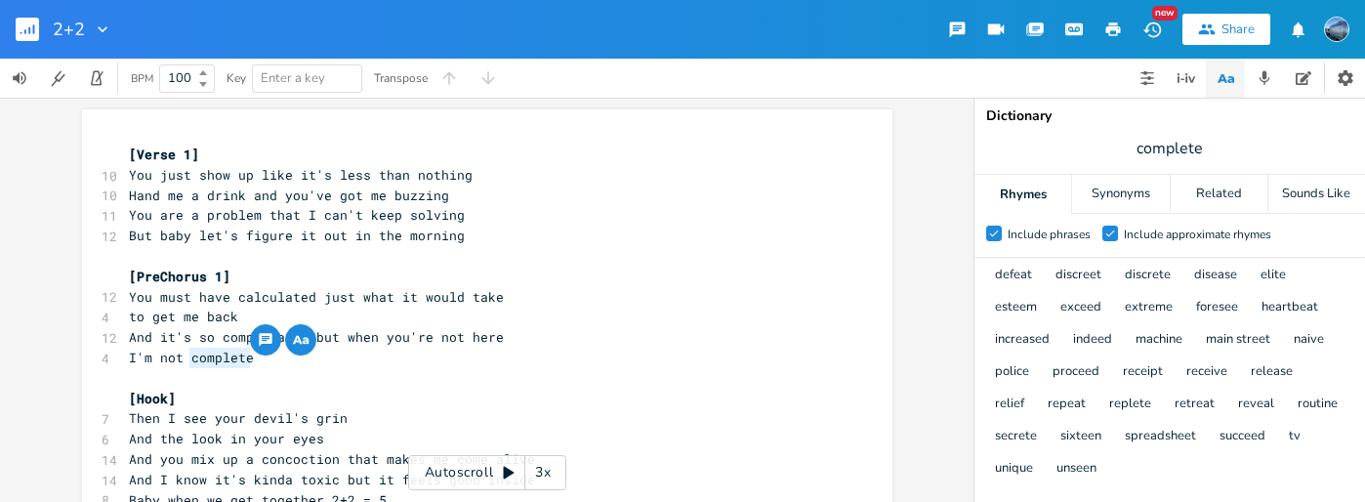
scroll to position [294, 0]
click at [577, 370] on pre "​" at bounding box center [477, 378] width 705 height 21
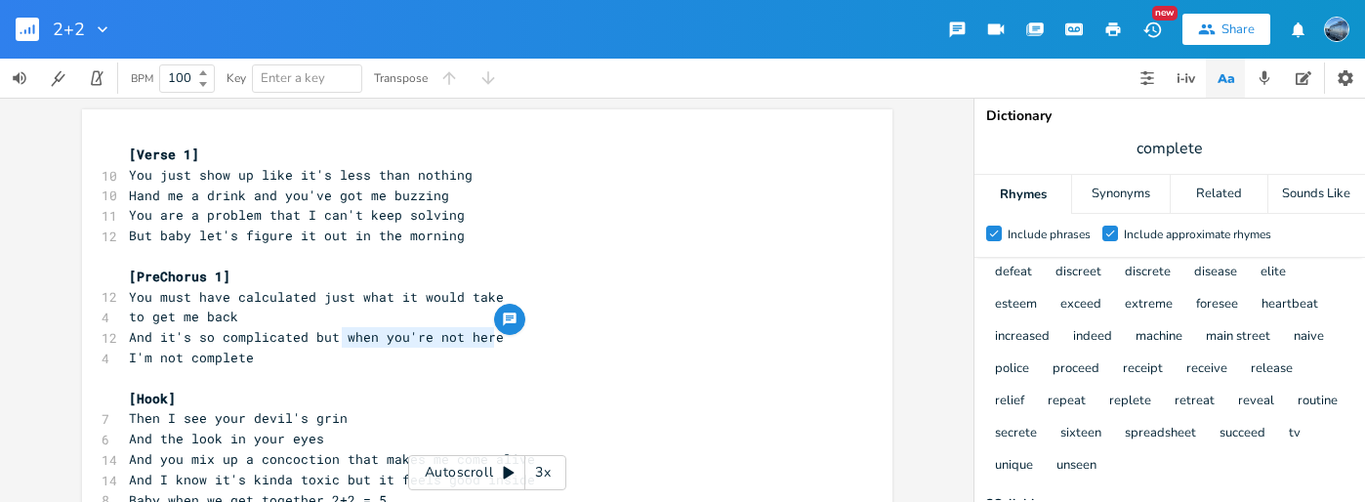
drag, startPoint x: 498, startPoint y: 332, endPoint x: 336, endPoint y: 334, distance: 162.1
click at [336, 335] on pre "And it's so complicated but when you're not here" at bounding box center [477, 337] width 705 height 21
type textarea "without you here"
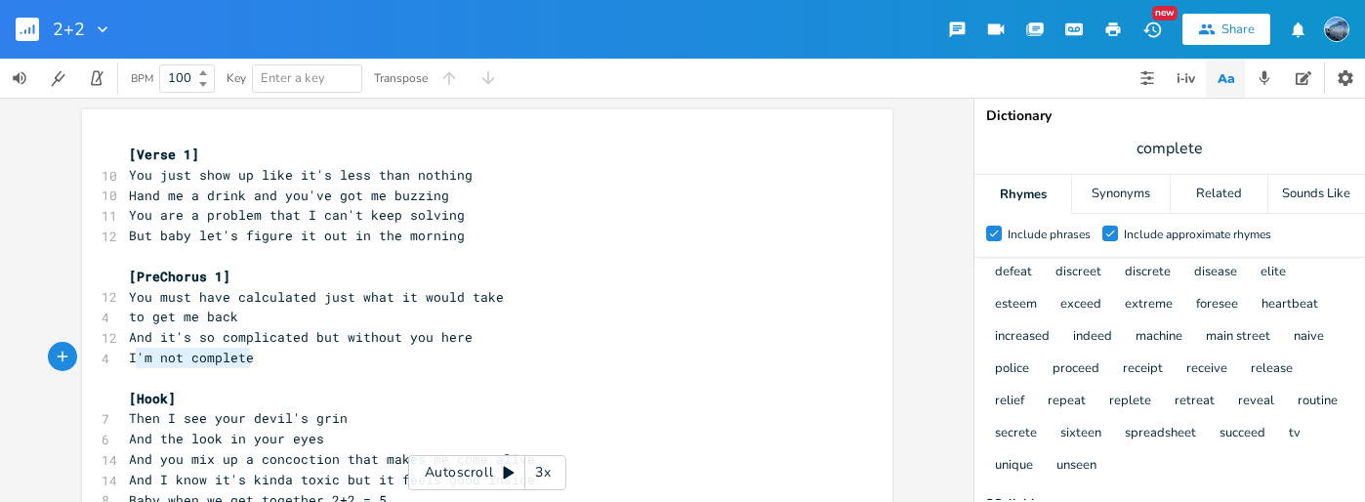
drag, startPoint x: 253, startPoint y: 359, endPoint x: 123, endPoint y: 357, distance: 129.9
click at [125, 357] on pre "I'm not complete" at bounding box center [477, 358] width 705 height 21
type textarea "I'm incomplete"
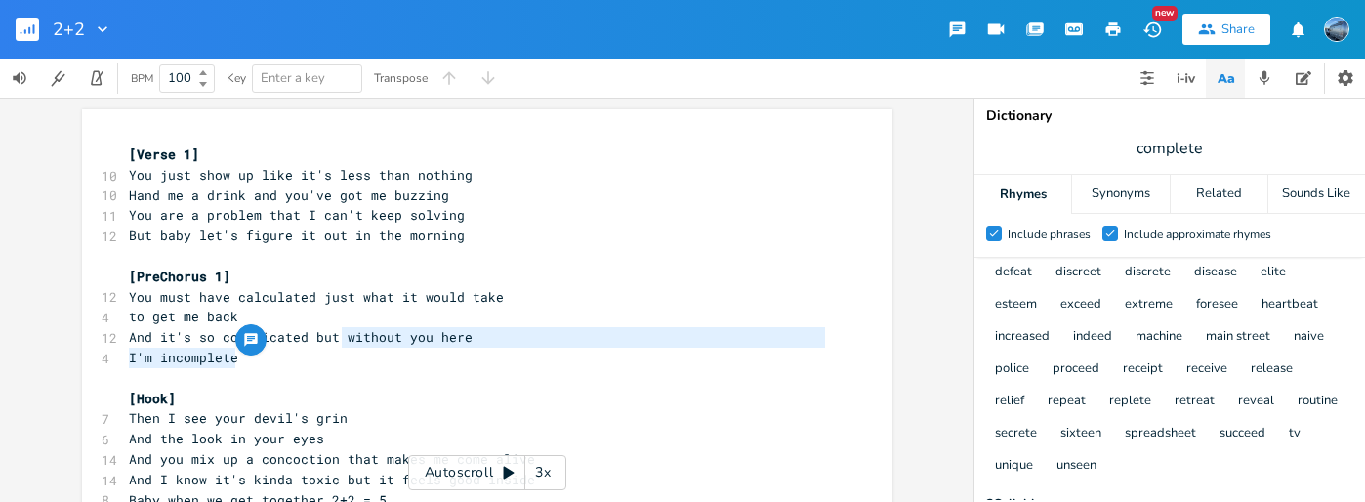
drag, startPoint x: 315, startPoint y: 356, endPoint x: 339, endPoint y: 331, distance: 33.8
click at [339, 331] on div "[Verse 1] 10 You just show up like it's less than nothing 10 Hand me a drink an…" at bounding box center [477, 358] width 705 height 427
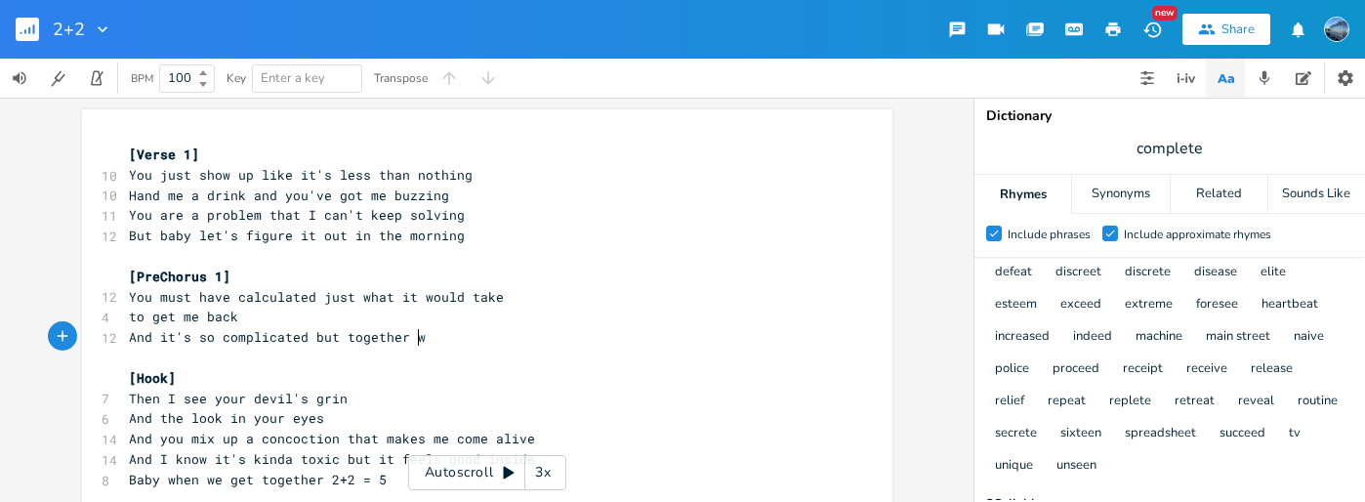
type textarea "together we"
click at [222, 317] on span "to get me back" at bounding box center [183, 317] width 109 height 18
click at [222, 318] on span "to get me back" at bounding box center [183, 317] width 109 height 18
type textarea "back"
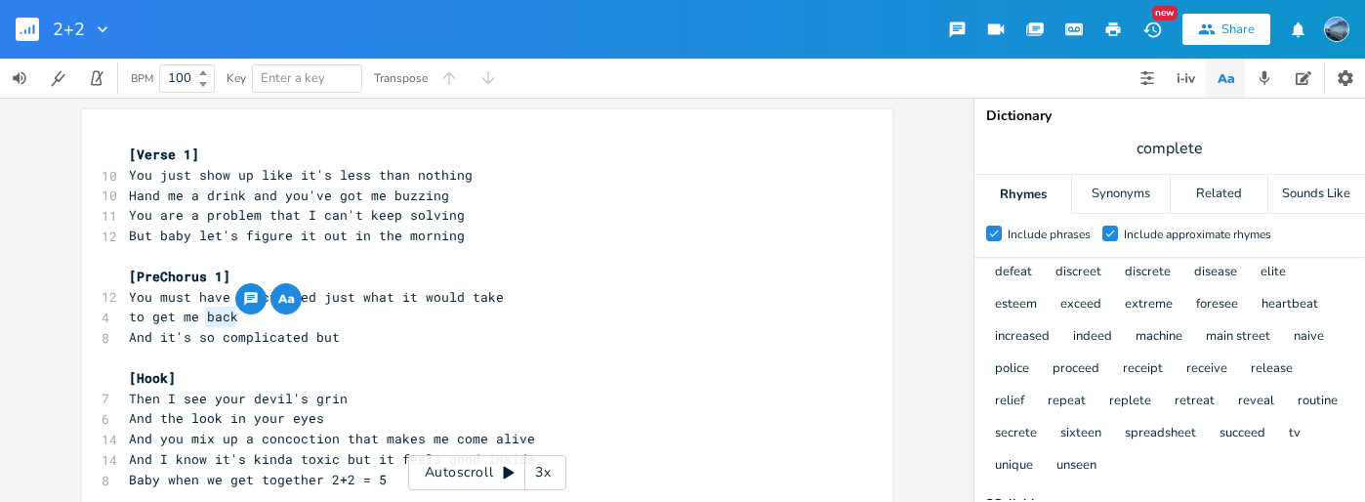
click at [278, 295] on icon "button" at bounding box center [283, 299] width 10 height 8
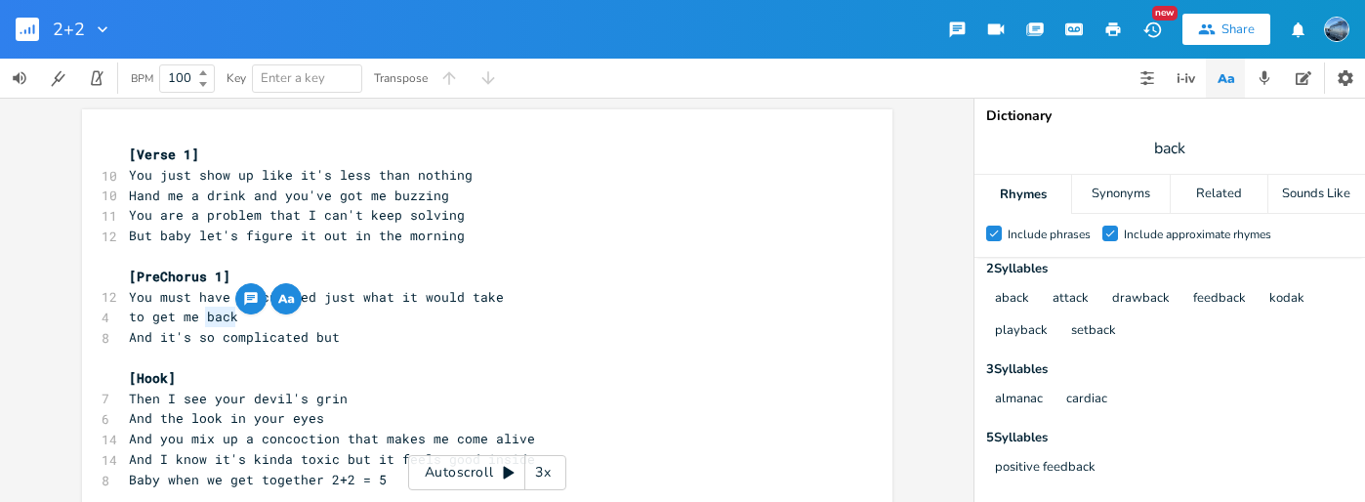
scroll to position [0, 0]
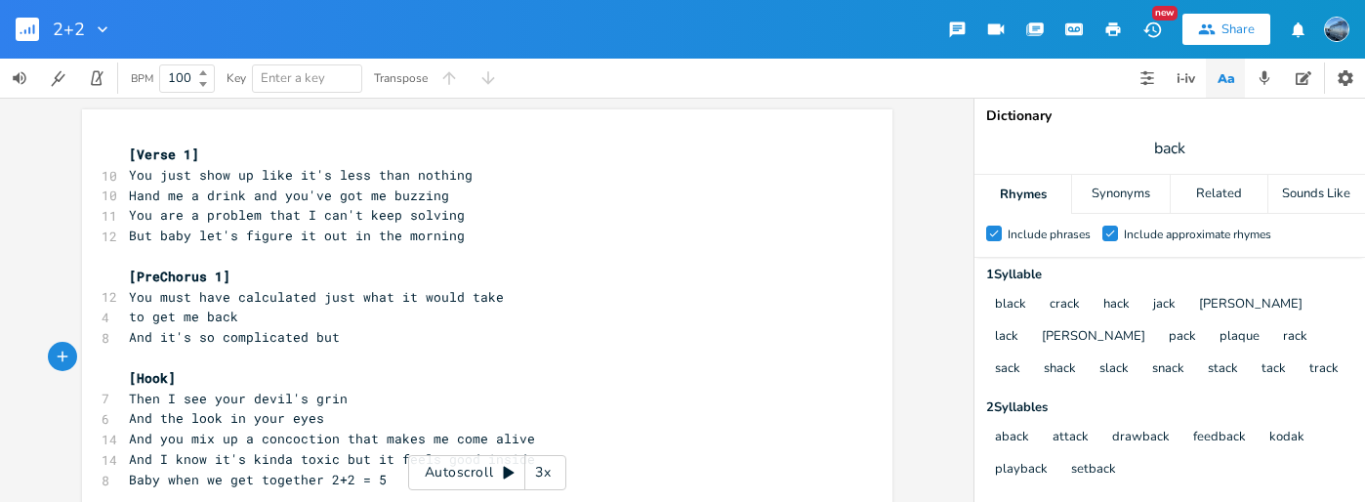
click at [366, 350] on pre "​" at bounding box center [477, 358] width 705 height 21
click at [361, 342] on pre "And it's so complicated but" at bounding box center [477, 337] width 705 height 21
type textarea "you make me feel"
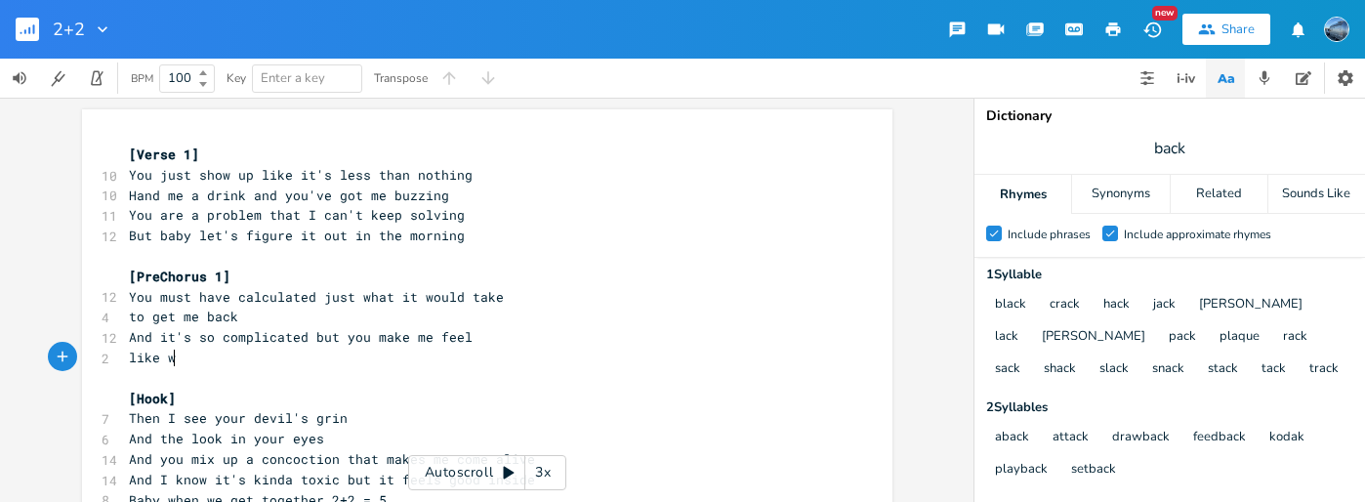
type textarea "like w'"
type textarea "e're on track"
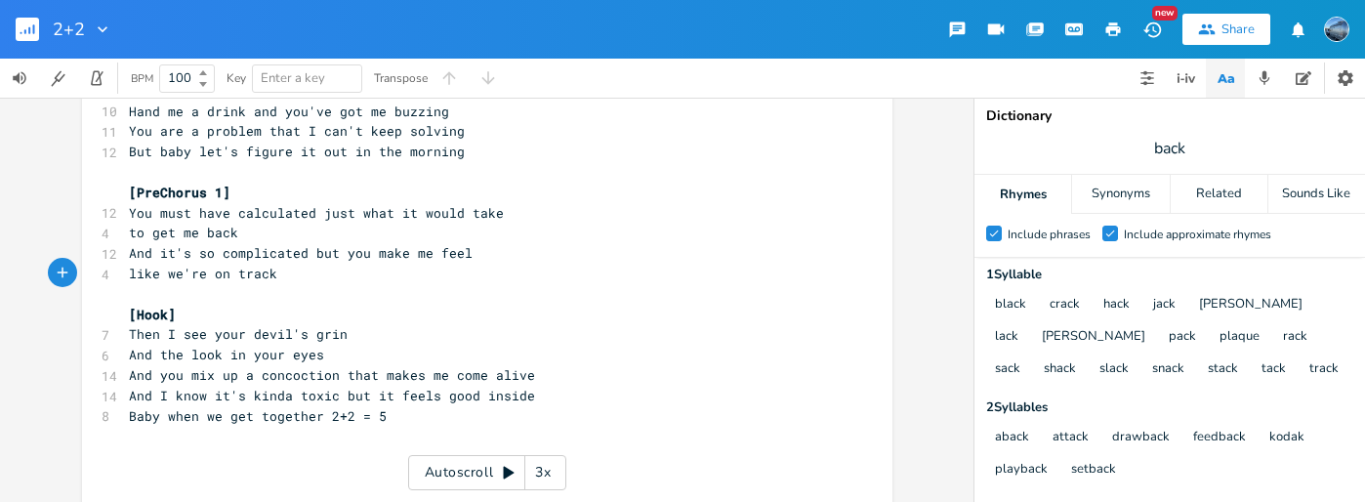
scroll to position [87, 0]
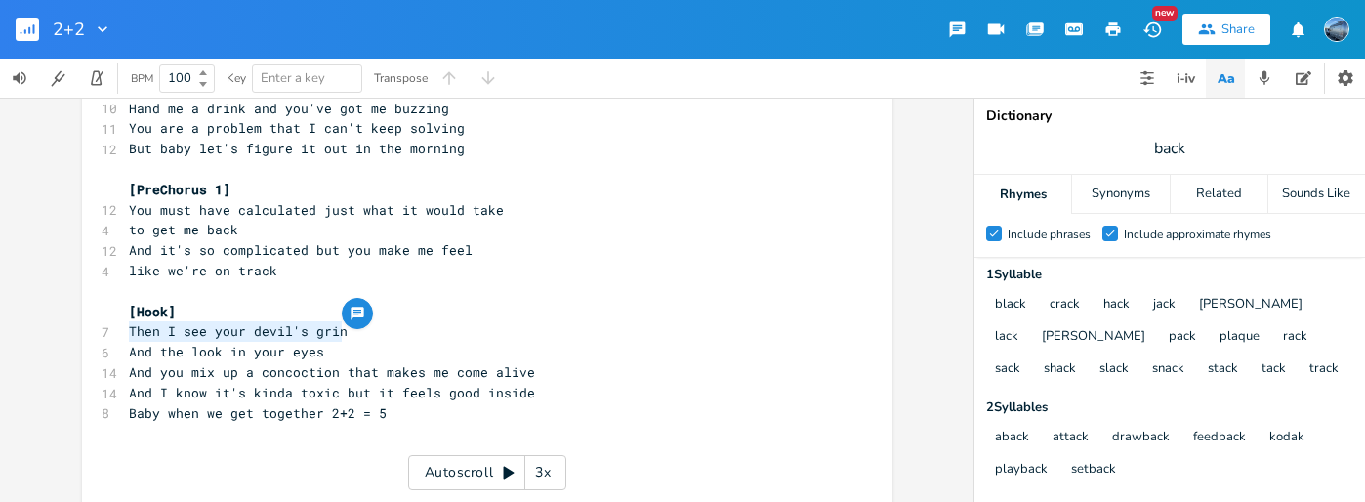
drag, startPoint x: 342, startPoint y: 335, endPoint x: 107, endPoint y: 323, distance: 234.7
click at [107, 323] on div "Then I see your devil's grin xxxxxxxxxx [Verse 1] 10 You just show up like it's…" at bounding box center [487, 266] width 811 height 489
type textarea "Because when we get together"
click at [302, 356] on span "And the look in your eyes" at bounding box center [226, 352] width 195 height 18
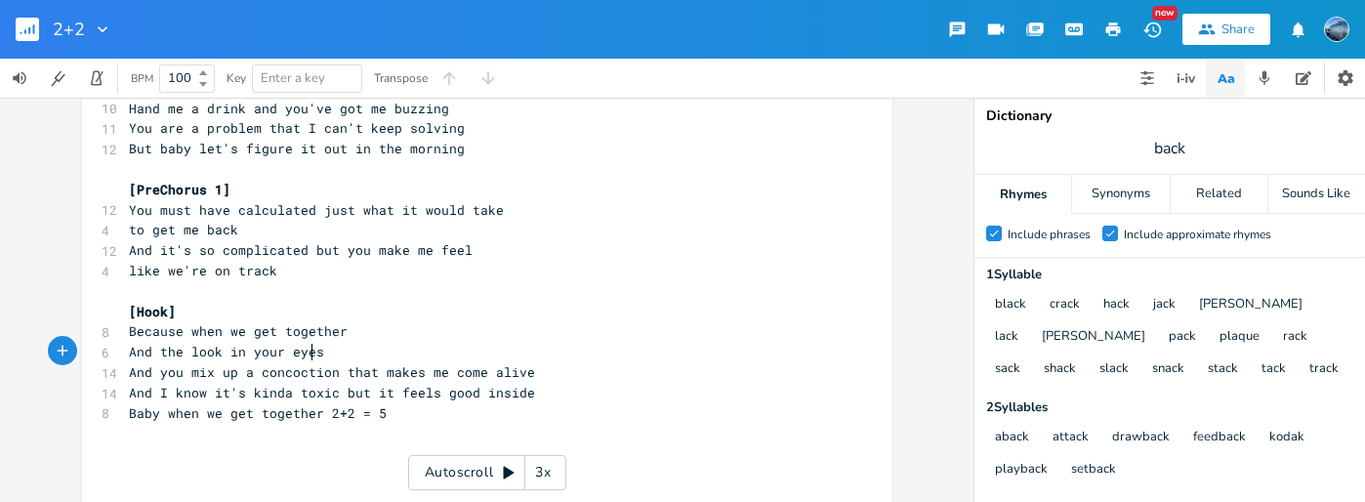
click at [302, 356] on span "And the look in your eyes" at bounding box center [226, 352] width 195 height 18
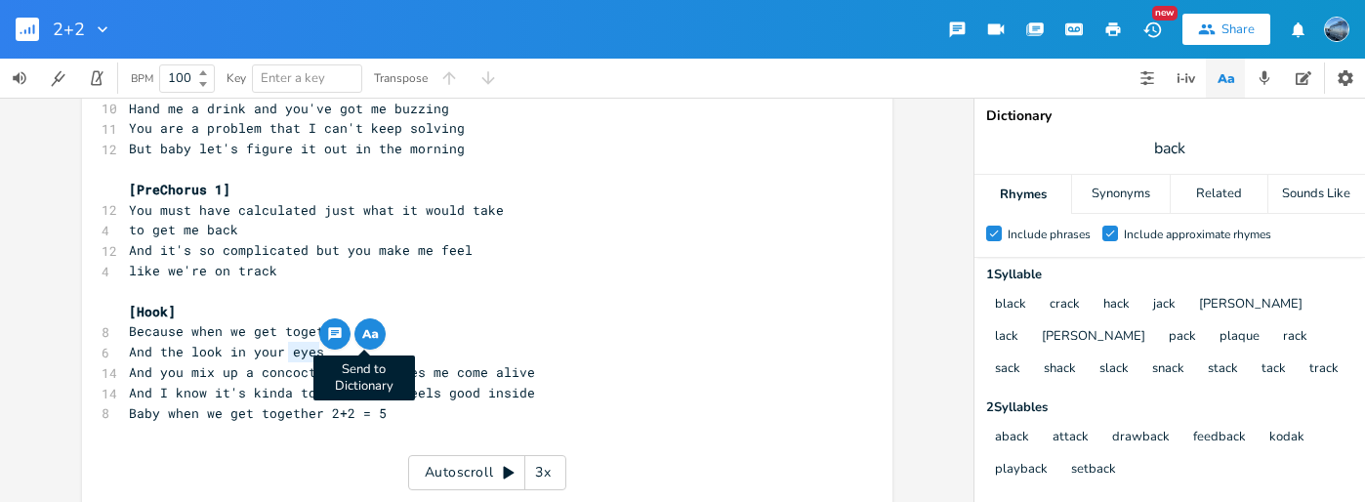
type textarea "eyes"
click at [367, 334] on icon "button" at bounding box center [369, 333] width 23 height 23
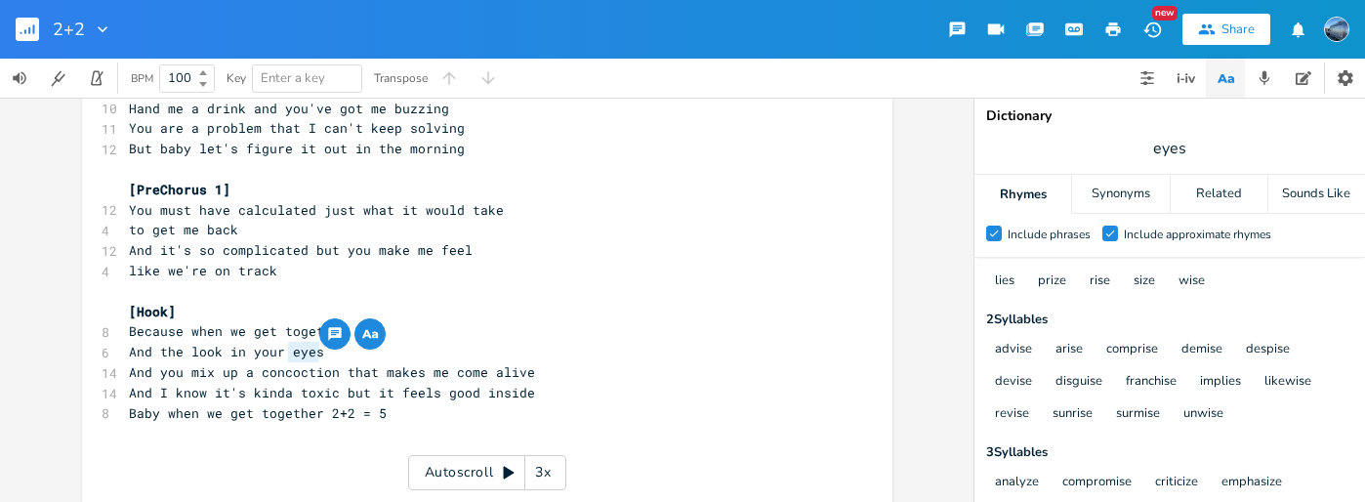
scroll to position [0, 0]
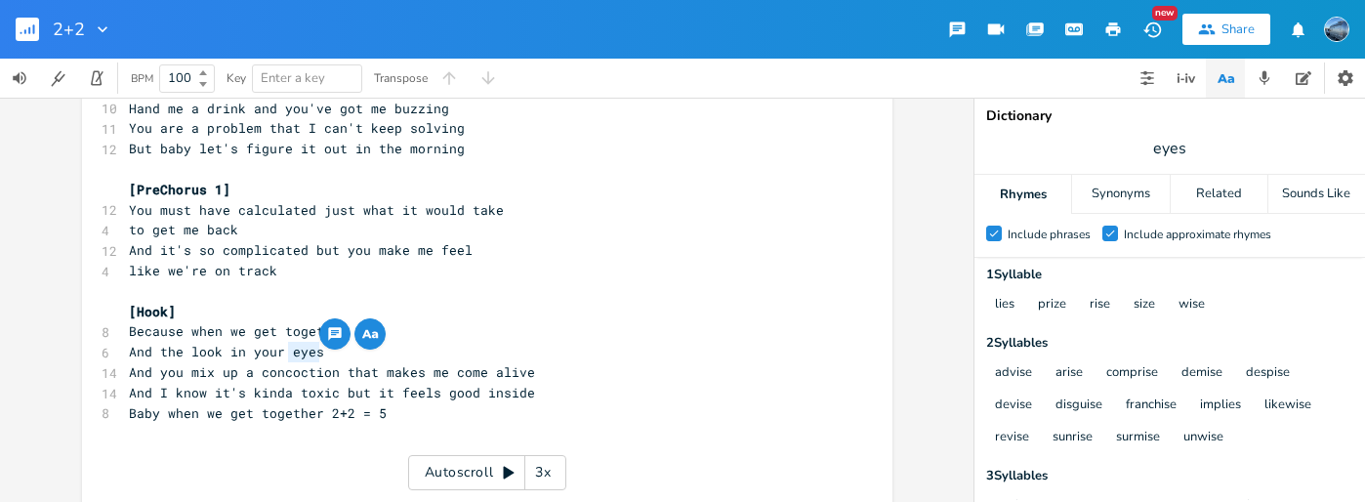
click at [276, 384] on span "And I know it's kinda toxic but it feels good inside" at bounding box center [332, 393] width 406 height 18
click at [321, 348] on pre "And the look in your eyes" at bounding box center [477, 352] width 705 height 21
drag, startPoint x: 321, startPoint y: 348, endPoint x: 157, endPoint y: 358, distance: 164.4
click at [157, 358] on pre "And the look in your eyes" at bounding box center [477, 352] width 705 height 21
type textarea "I"
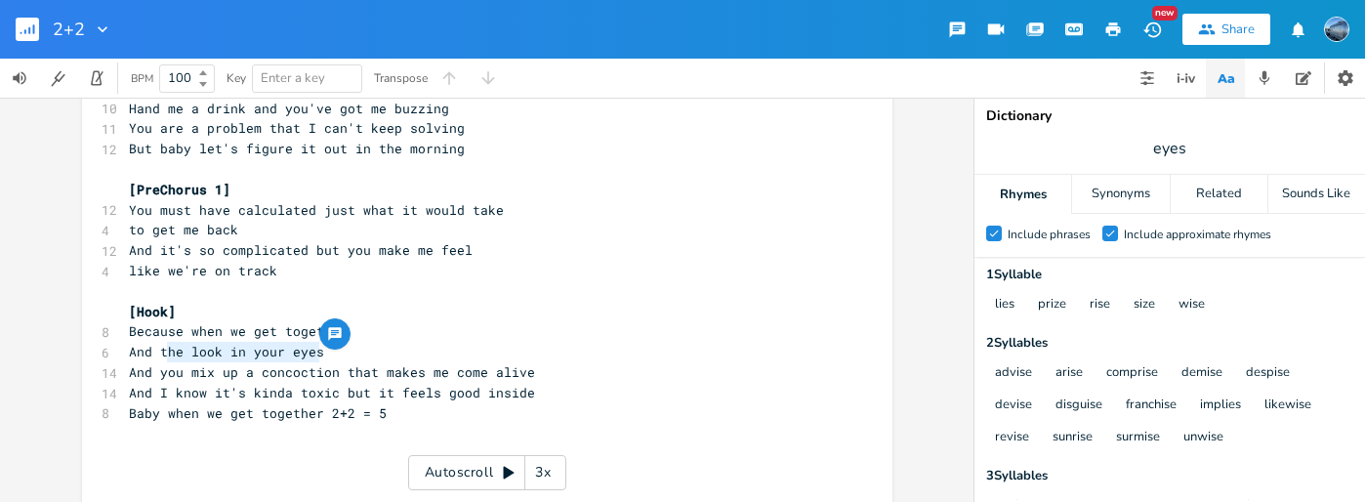
scroll to position [0, 3]
type textarea "I look in your eyes"
drag, startPoint x: 161, startPoint y: 355, endPoint x: 113, endPoint y: 356, distance: 47.9
click at [113, 356] on div "And I xxxxxxxxxx [Verse 1] 10 You just show up like it's less than nothing 10 H…" at bounding box center [487, 266] width 811 height 489
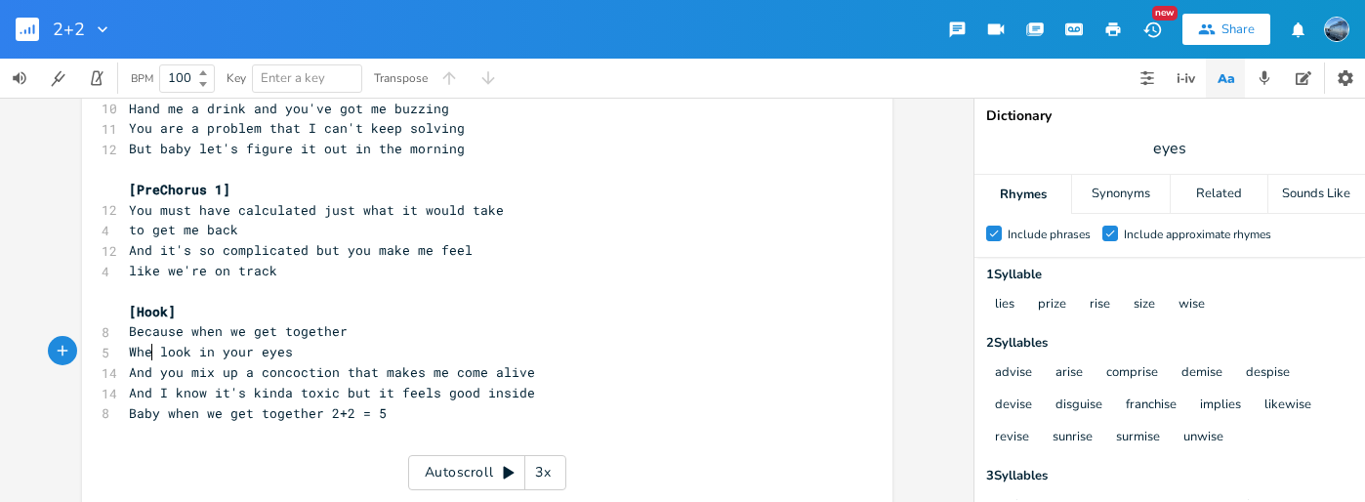
type textarea "Whenn"
type textarea "I"
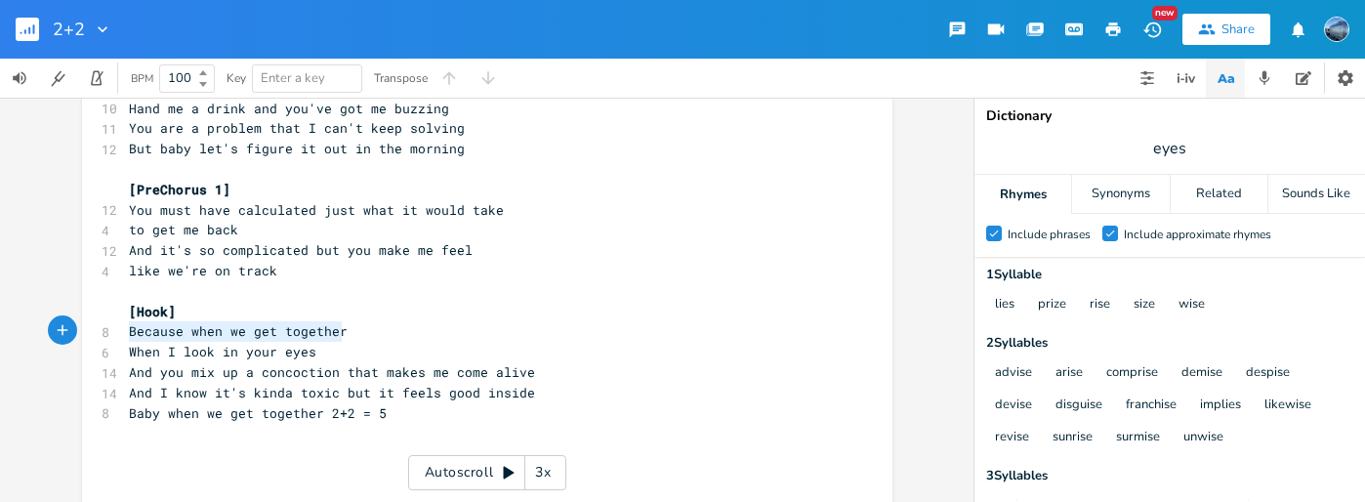
drag, startPoint x: 343, startPoint y: 326, endPoint x: 122, endPoint y: 339, distance: 221.1
click at [125, 339] on pre "Because when we get together" at bounding box center [477, 331] width 705 height 21
type textarea "Because we feel so connected"
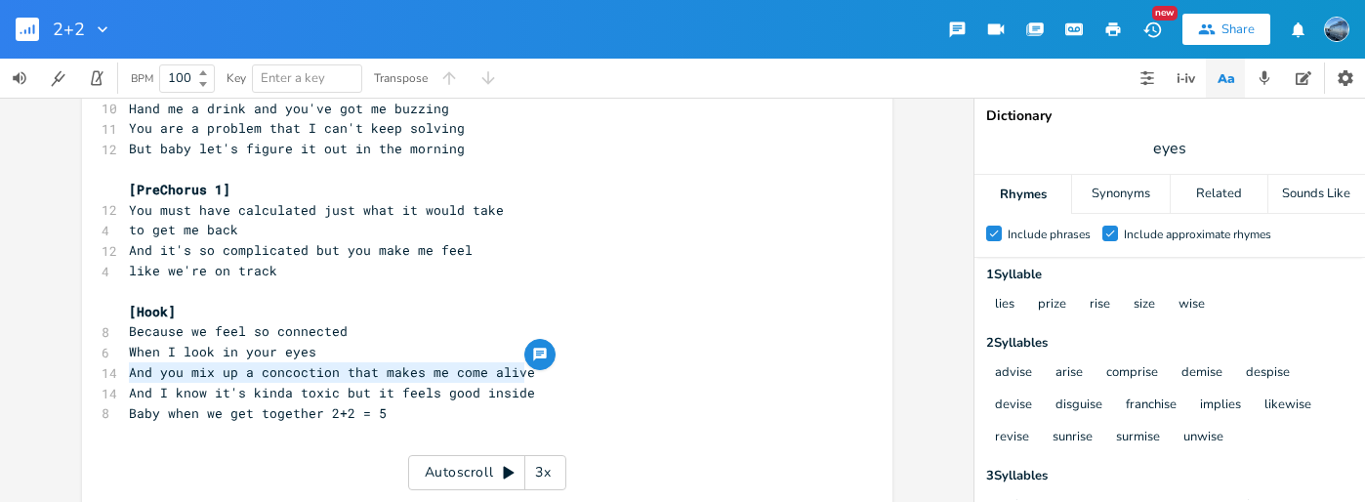
drag, startPoint x: 521, startPoint y: 369, endPoint x: 115, endPoint y: 375, distance: 405.4
click at [115, 375] on div "And you mix up a concoction that makes me come alive xxxxxxxxxx [Verse 1] 10 Yo…" at bounding box center [487, 266] width 811 height 489
type textarea "And you mix up a concoction that makes me come alive"
click at [330, 395] on span "And I know it's kinda toxic but it feels good inside" at bounding box center [332, 393] width 406 height 18
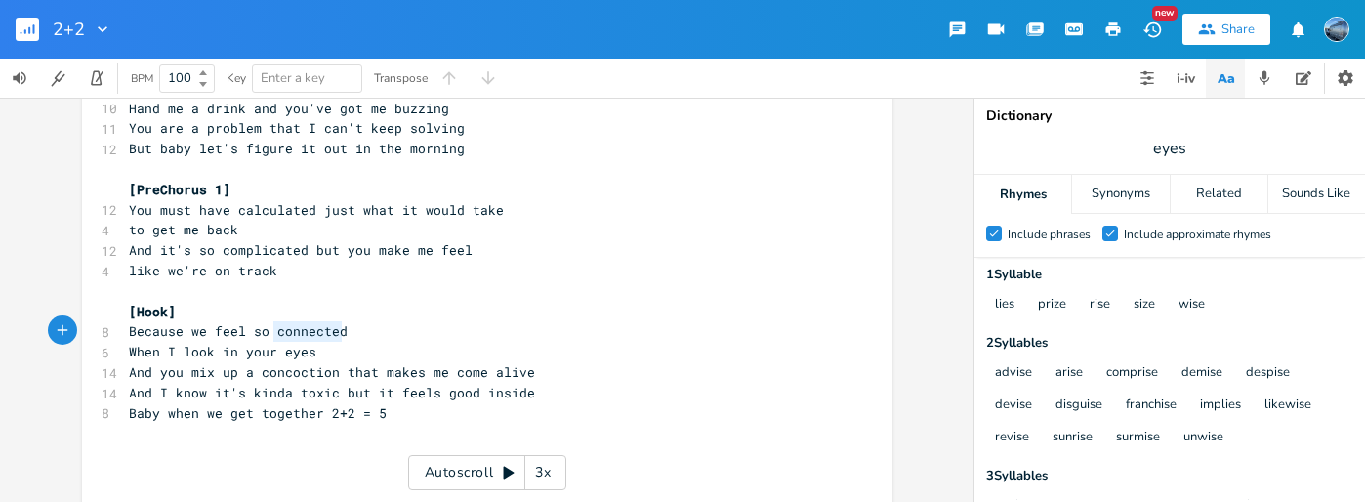
type textarea "we feel so connected"
drag, startPoint x: 345, startPoint y: 332, endPoint x: 176, endPoint y: 340, distance: 169.1
click at [175, 340] on pre "Because we feel so connected" at bounding box center [477, 331] width 705 height 21
type textarea "when we get together"
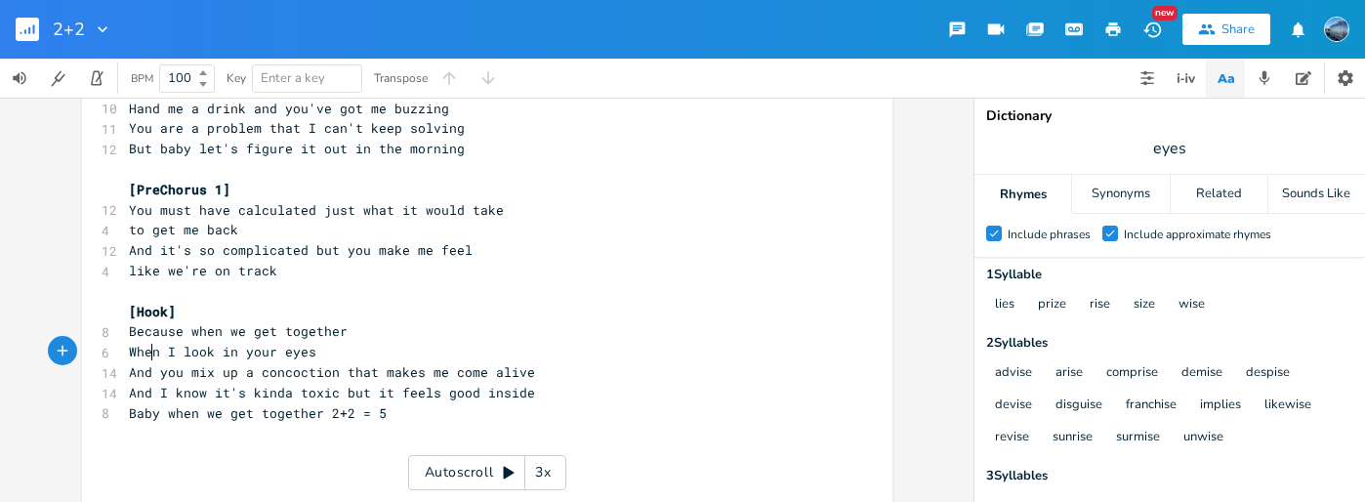
click at [143, 352] on span "When I look in your eyes" at bounding box center [223, 352] width 188 height 18
click at [143, 351] on span "When I look in your eyes" at bounding box center [223, 352] width 188 height 18
type textarea "Ad"
type textarea "nd"
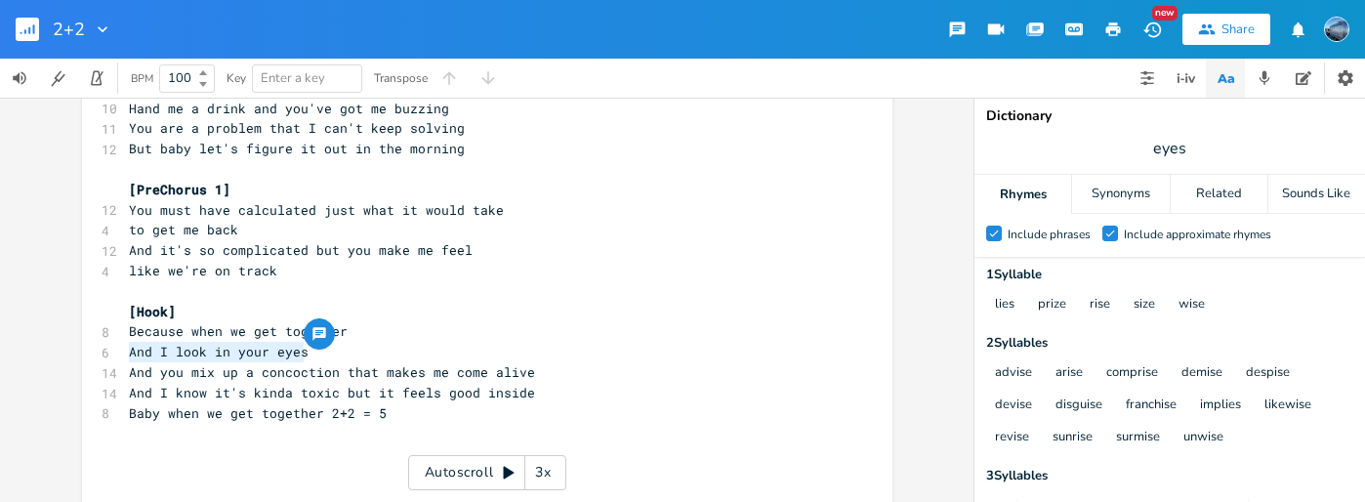
drag, startPoint x: 304, startPoint y: 349, endPoint x: 107, endPoint y: 356, distance: 196.5
click at [107, 356] on div "And I look in your eyes xxxxxxxxxx [Verse 1] 10 You just show up like it's less…" at bounding box center [487, 266] width 811 height 489
type textarea "I see st"
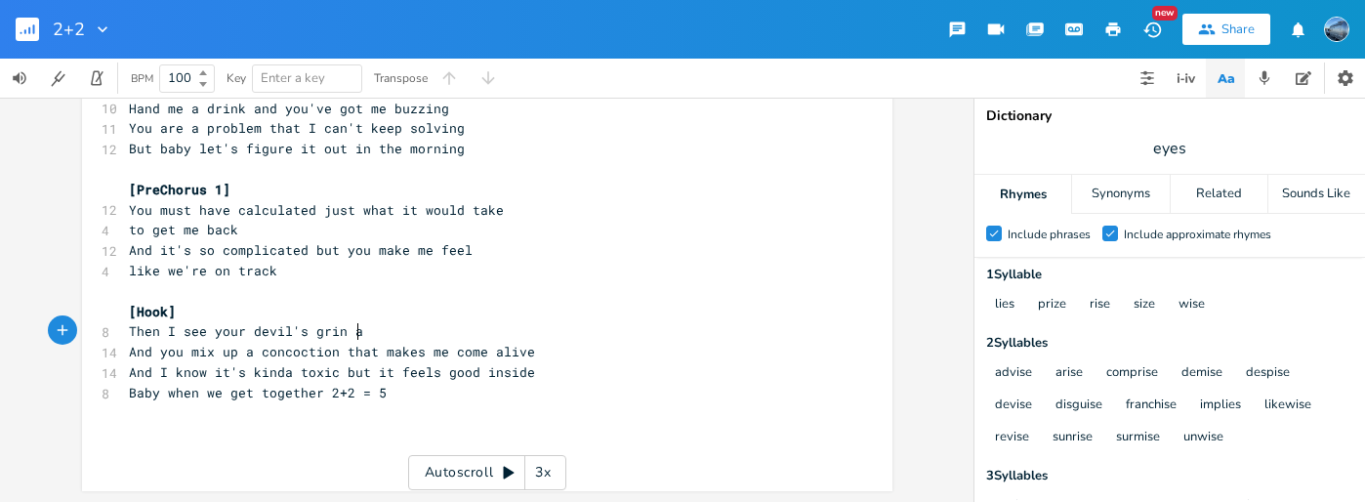
type textarea "Then I see your devil's grin an"
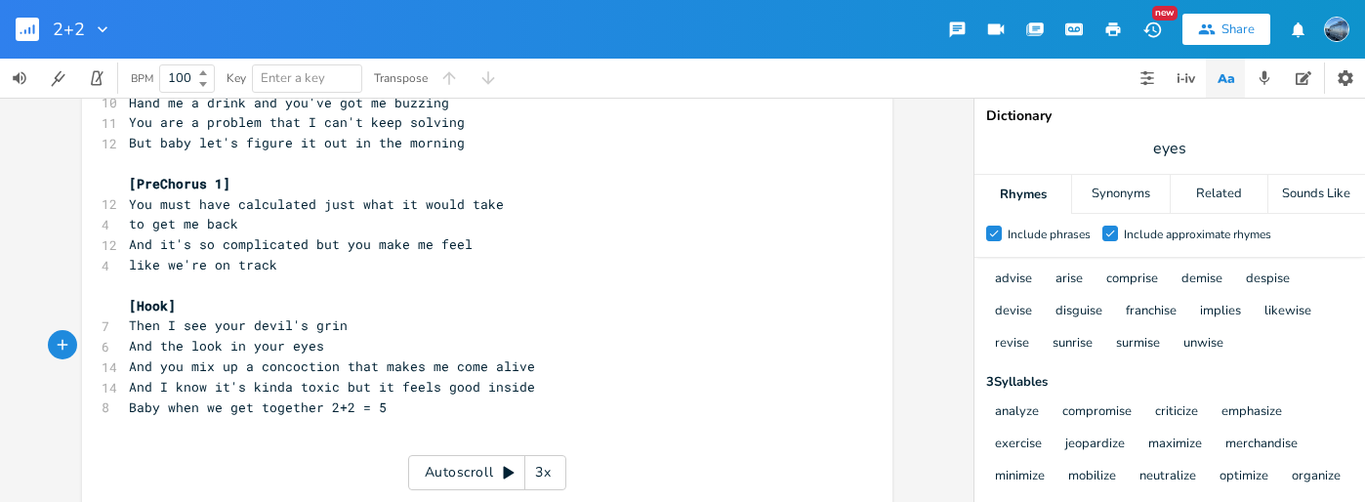
scroll to position [53, 0]
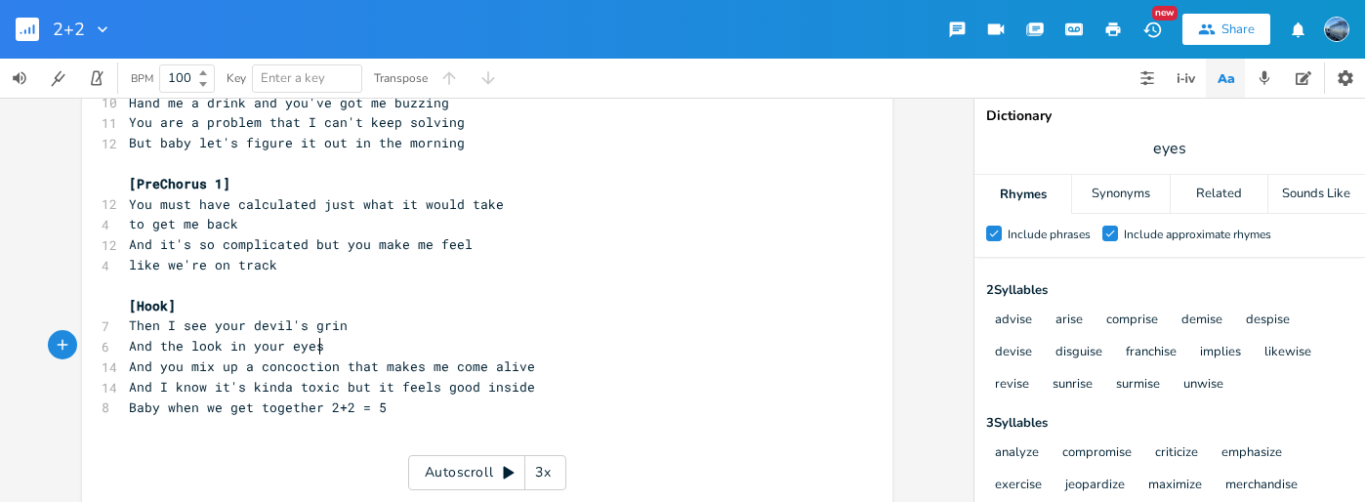
type textarea "And the look in your eyes"
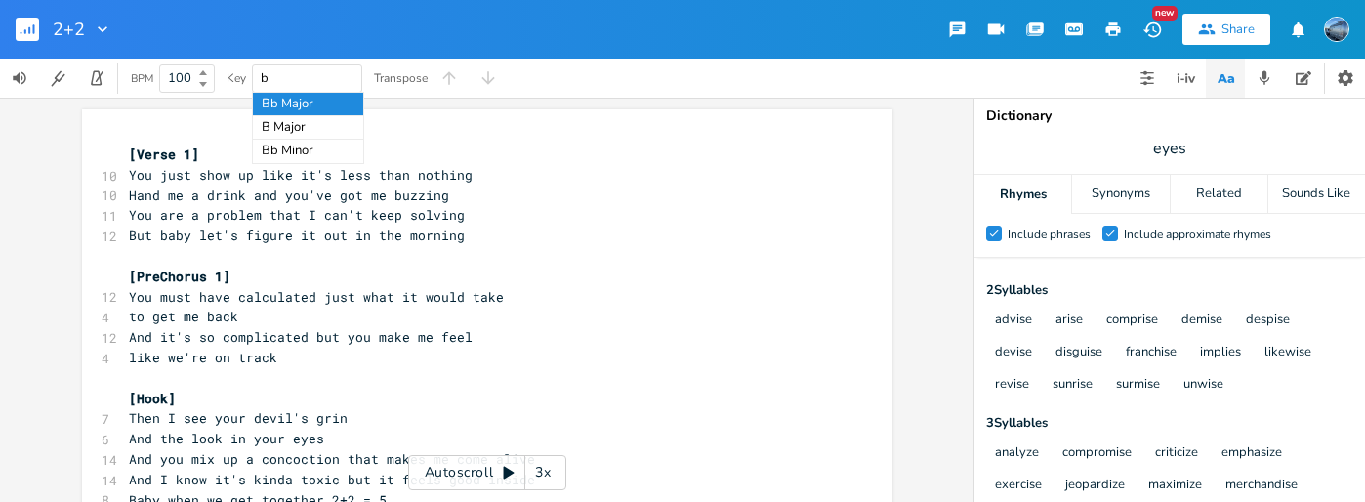
type input "b"
click at [294, 78] on span "b" at bounding box center [307, 78] width 93 height 26
type input "B"
drag, startPoint x: 206, startPoint y: 67, endPoint x: 206, endPoint y: 49, distance: 18.6
click at [206, 49] on div "2+2 New Share BPM 101 Key B Major Transpose xxxxxxxxxx [Verse 1] 10 You just sh…" at bounding box center [682, 251] width 1365 height 502
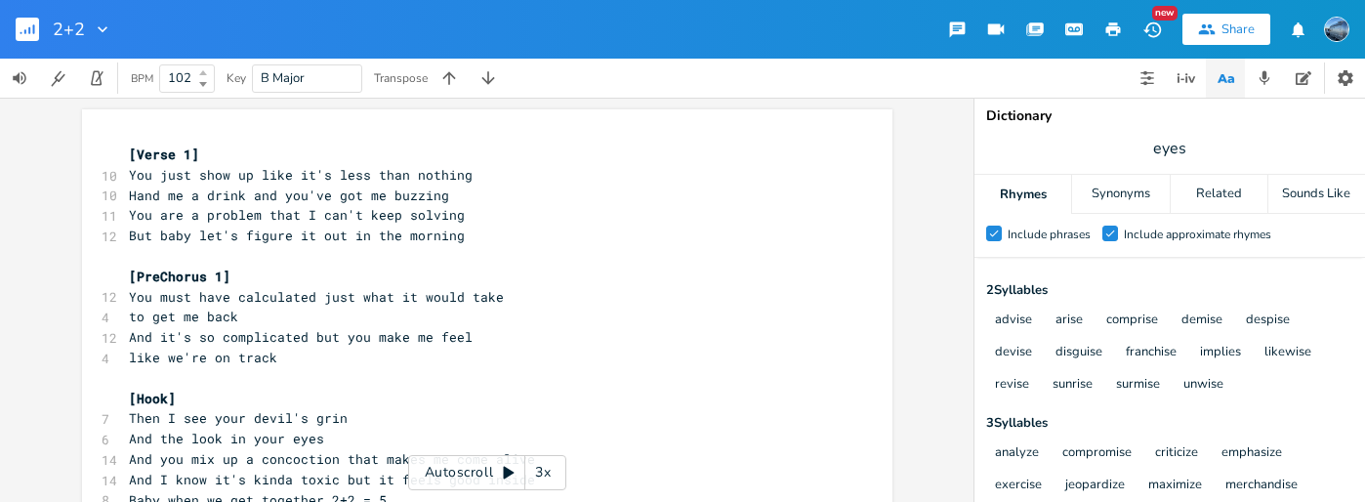
click at [206, 67] on b at bounding box center [201, 73] width 18 height 12
click at [207, 67] on b at bounding box center [201, 73] width 18 height 12
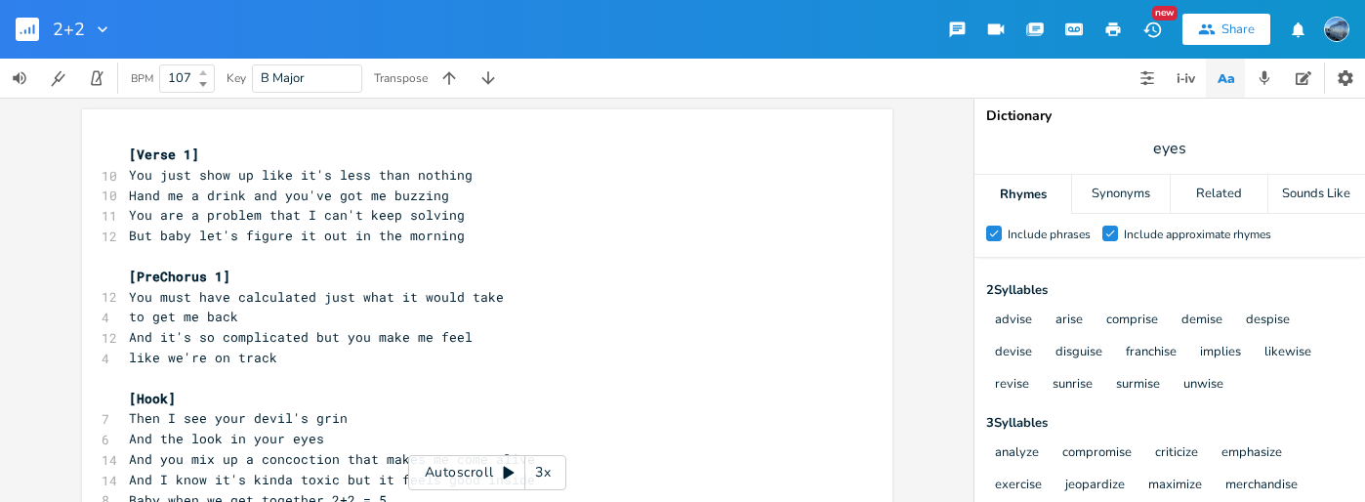
click at [207, 67] on b at bounding box center [201, 73] width 18 height 12
click at [187, 74] on input "108" at bounding box center [175, 78] width 31 height 18
type input "129"
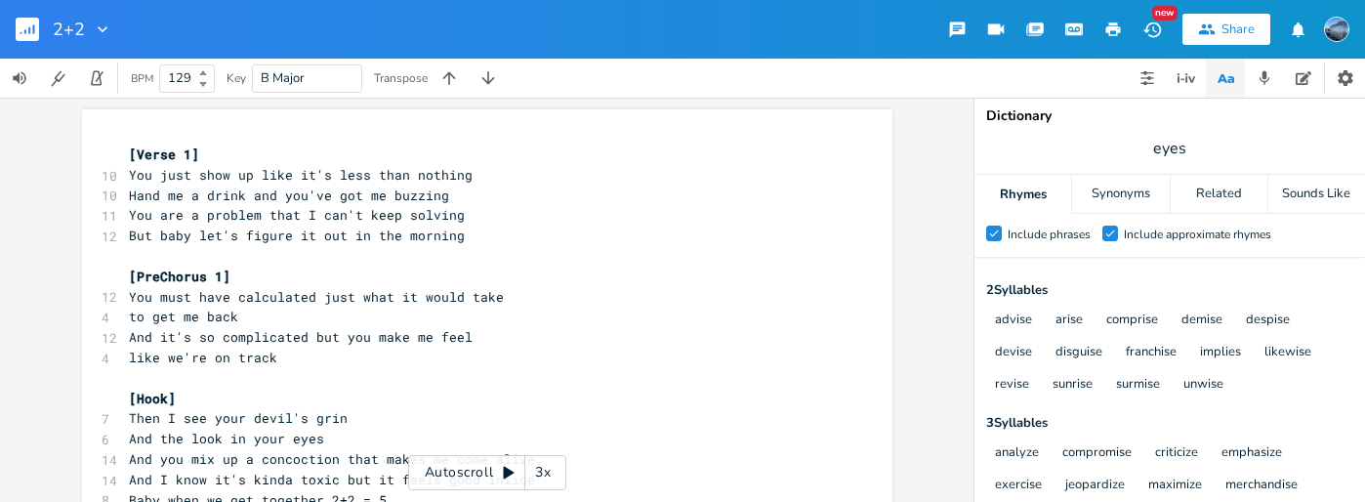
click at [255, 145] on pre "[Verse 1]" at bounding box center [477, 155] width 705 height 21
click at [176, 126] on div "xxxxxxxxxx [Verse 1] 10 You just show up like it's less than nothing 10 Hand me…" at bounding box center [487, 353] width 811 height 489
click at [1193, 75] on icon "button" at bounding box center [1186, 77] width 23 height 23
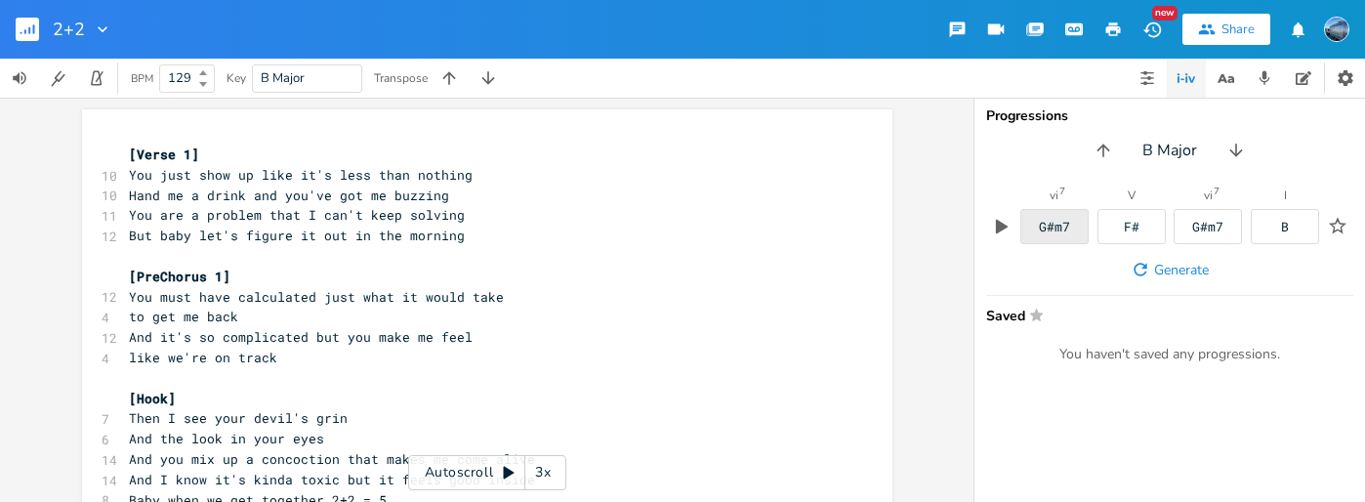
click at [1066, 223] on div "G#m7" at bounding box center [1054, 227] width 31 height 13
click at [1066, 230] on div "G#m7" at bounding box center [1054, 227] width 31 height 13
click at [1110, 153] on icon "button" at bounding box center [1104, 151] width 20 height 20
click at [1195, 149] on icon "button" at bounding box center [1237, 151] width 20 height 20
click at [1050, 227] on div "G#m7" at bounding box center [1054, 227] width 31 height 13
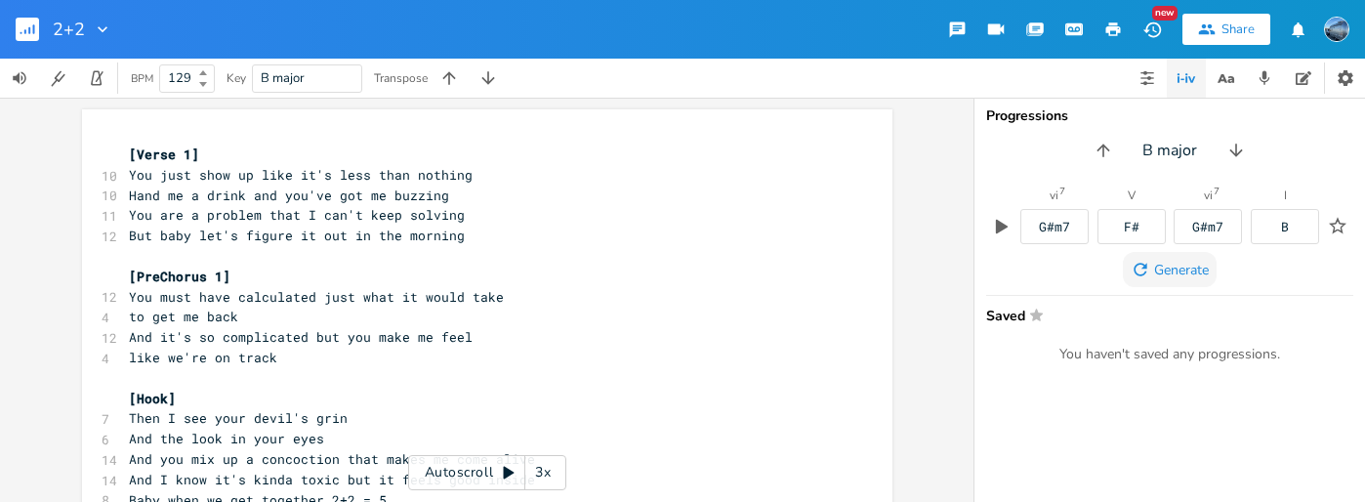
click at [1144, 273] on icon "button" at bounding box center [1140, 269] width 13 height 13
click at [1146, 265] on icon "button" at bounding box center [1140, 269] width 13 height 13
click at [1057, 193] on div "vi 7" at bounding box center [1054, 195] width 9 height 12
click at [1072, 192] on div "vi 7 G#m7" at bounding box center [1055, 216] width 68 height 55
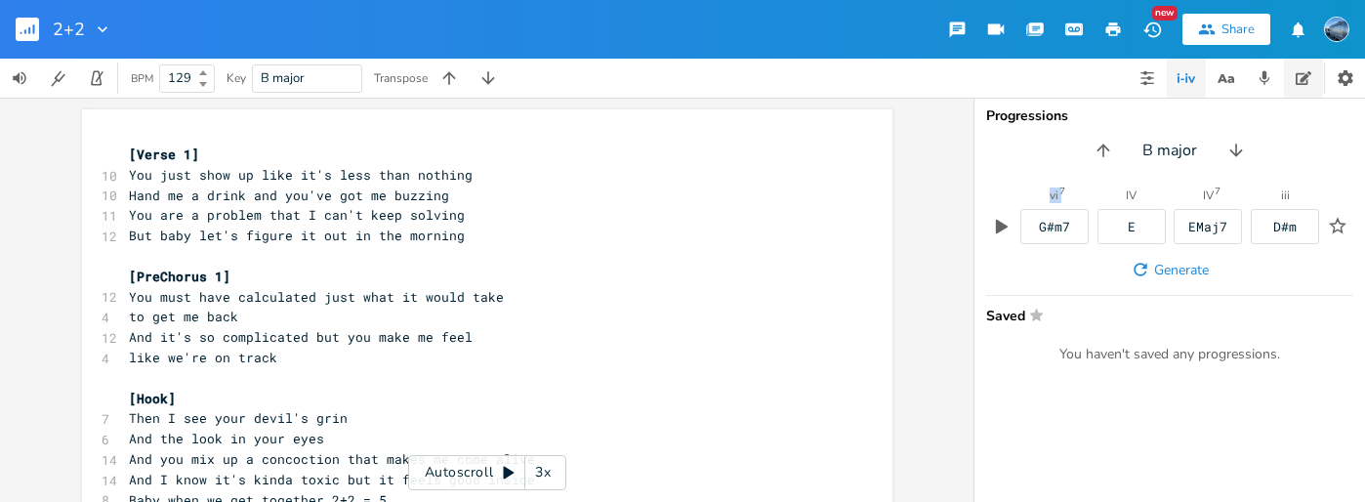
click at [1195, 81] on icon "button" at bounding box center [1304, 78] width 16 height 16
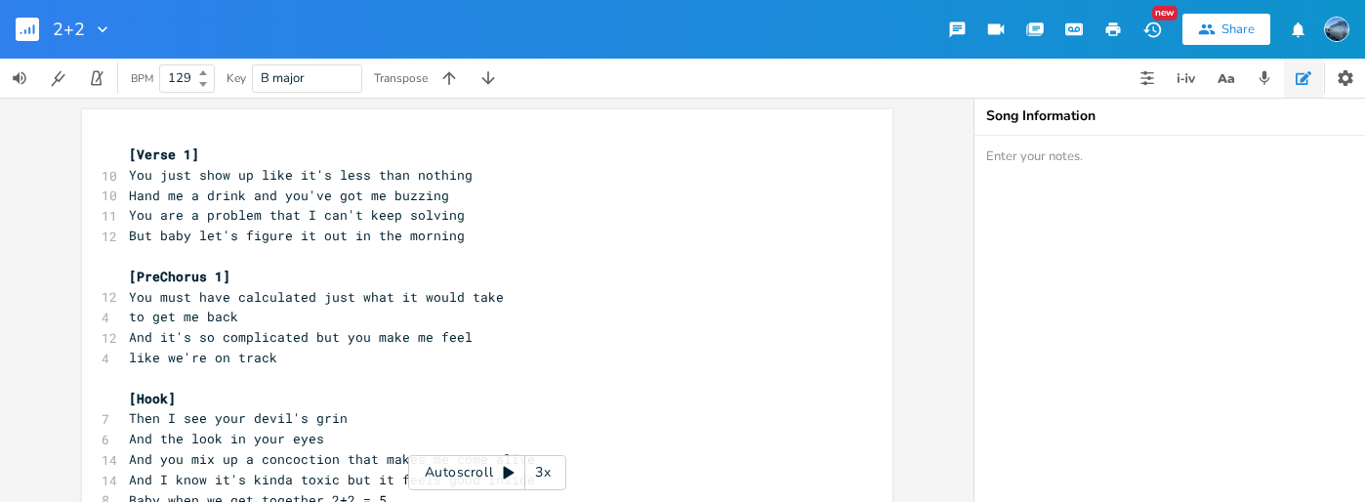
click at [1181, 184] on textarea at bounding box center [1170, 319] width 391 height 366
type textarea "Chord Progession G#m- E- B-B"
click at [190, 135] on div "xxxxxxxxxx [Verse 1] 10 You just show up like it's less than nothing 10 Hand me…" at bounding box center [487, 353] width 811 height 489
click at [129, 157] on span "[Verse 1]" at bounding box center [164, 155] width 70 height 18
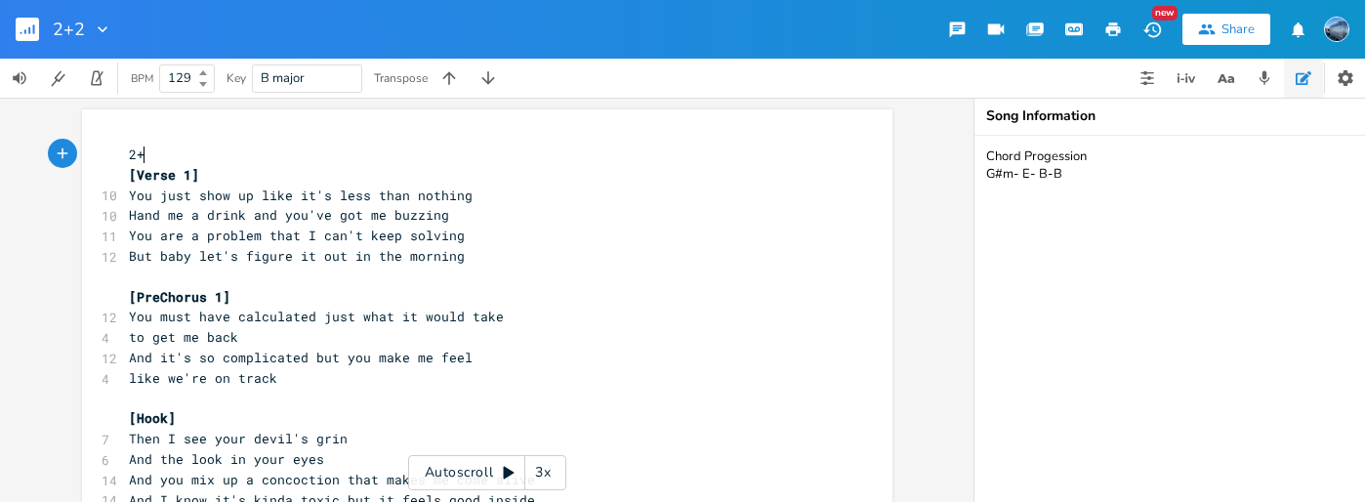
type textarea "2+2"
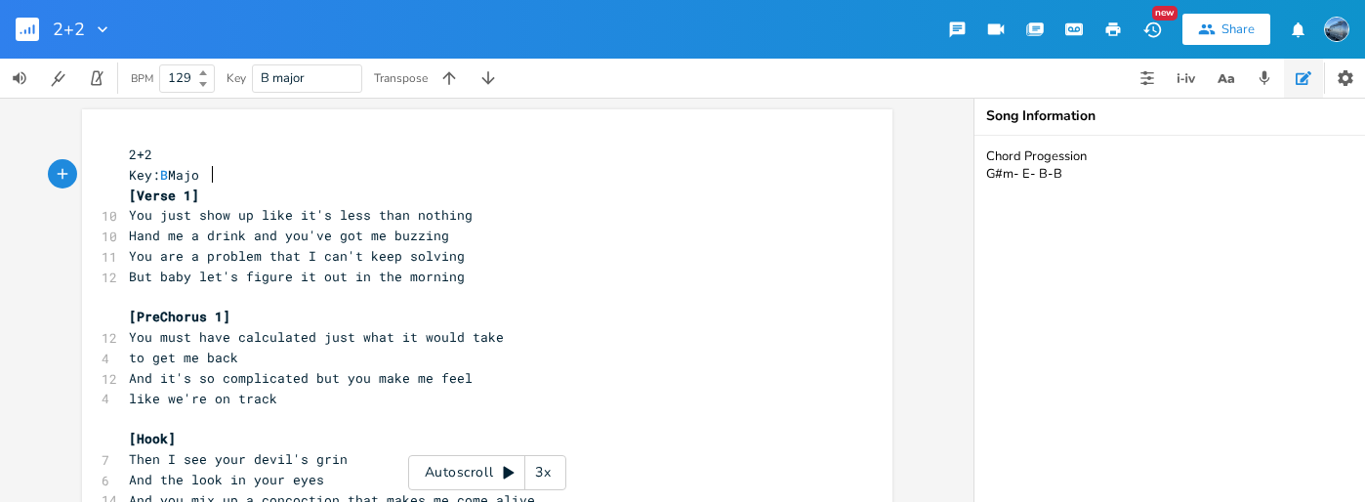
type textarea "Key: B Major"
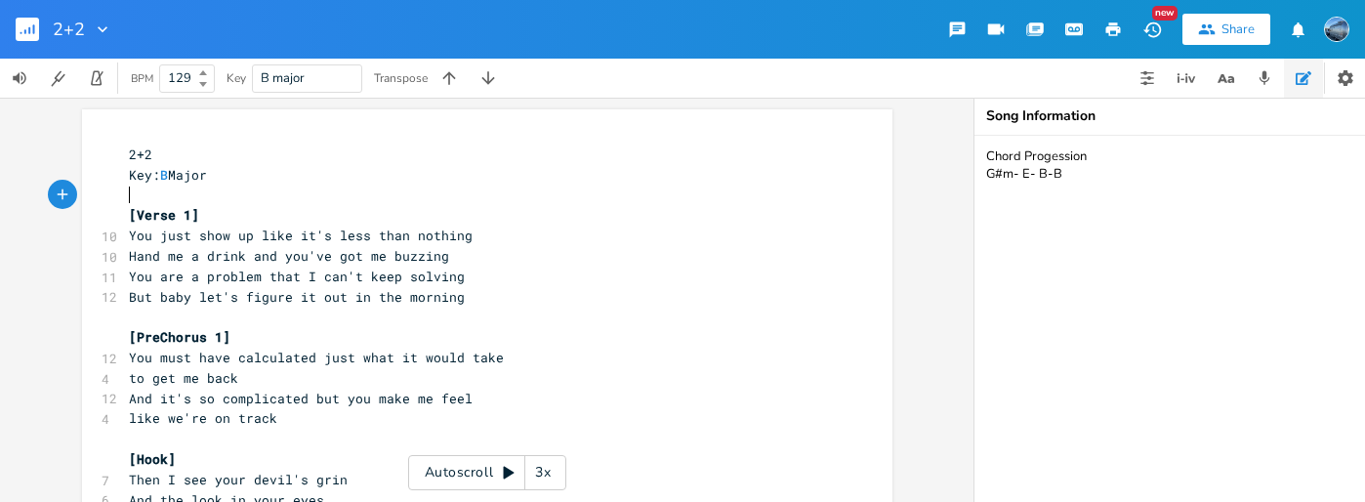
type textarea "h"
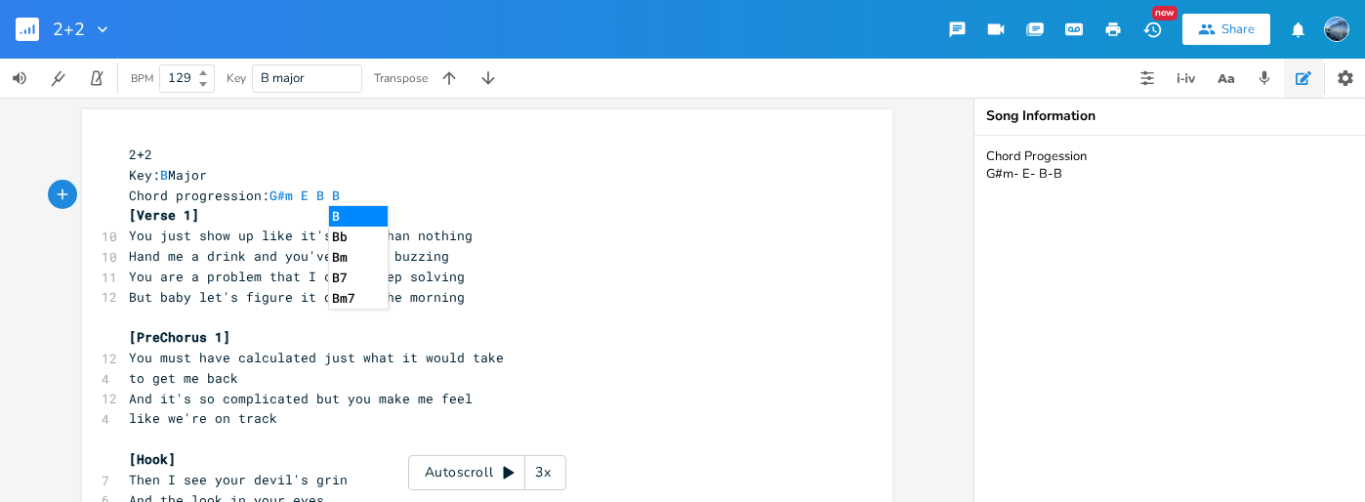
type textarea "Chord progression: G#m E B B"
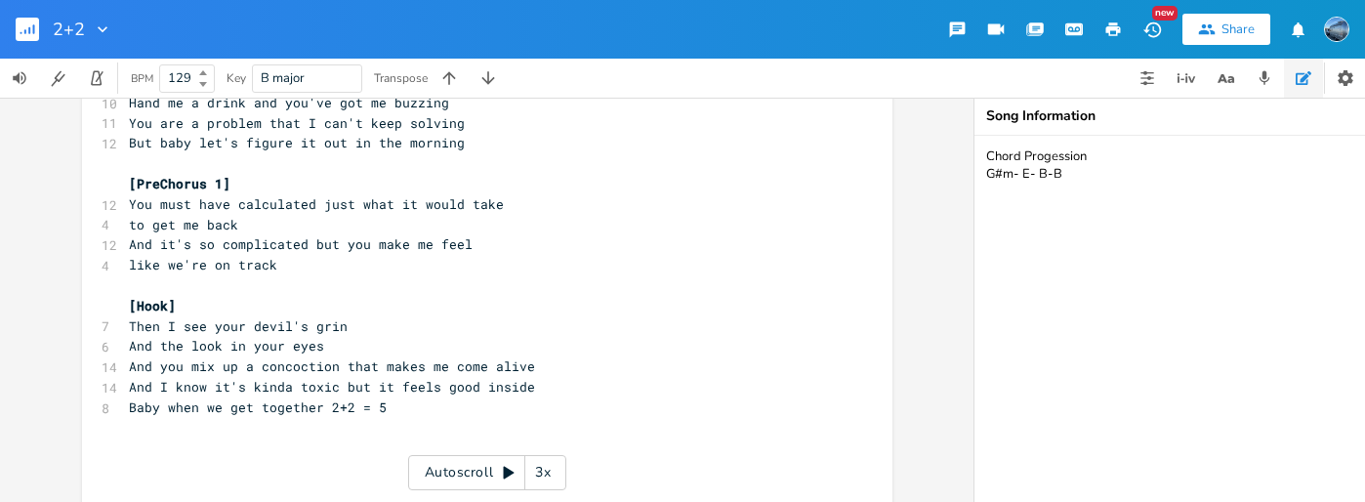
scroll to position [0, 0]
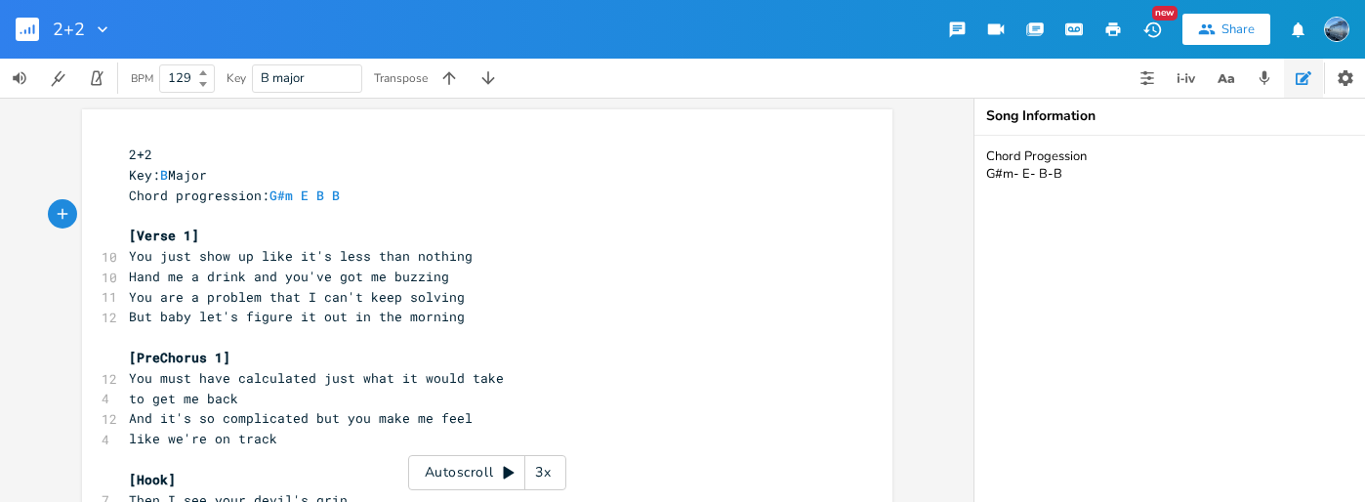
click at [1195, 33] on div "Share" at bounding box center [1238, 30] width 33 height 18
click at [1115, 25] on icon "button" at bounding box center [1114, 30] width 18 height 18
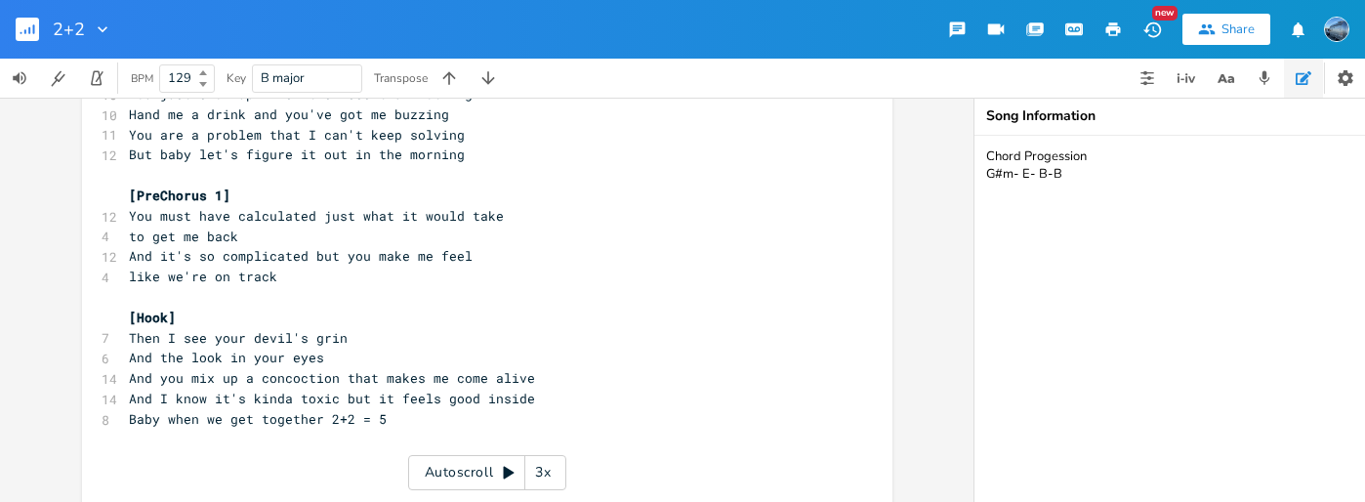
scroll to position [189, 0]
